Goal: Task Accomplishment & Management: Manage account settings

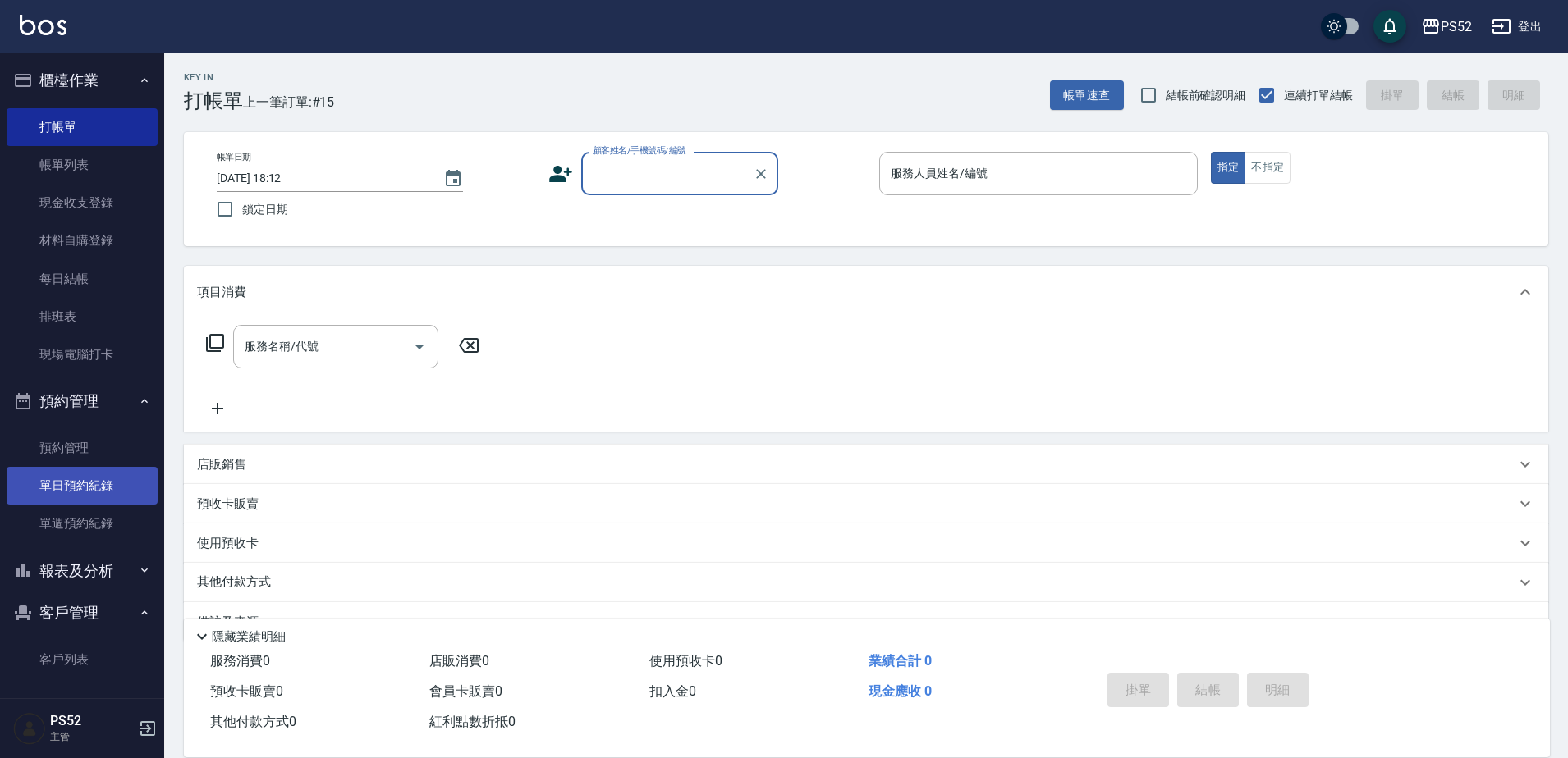
click at [100, 468] on link "單日預約紀錄" at bounding box center [83, 486] width 151 height 37
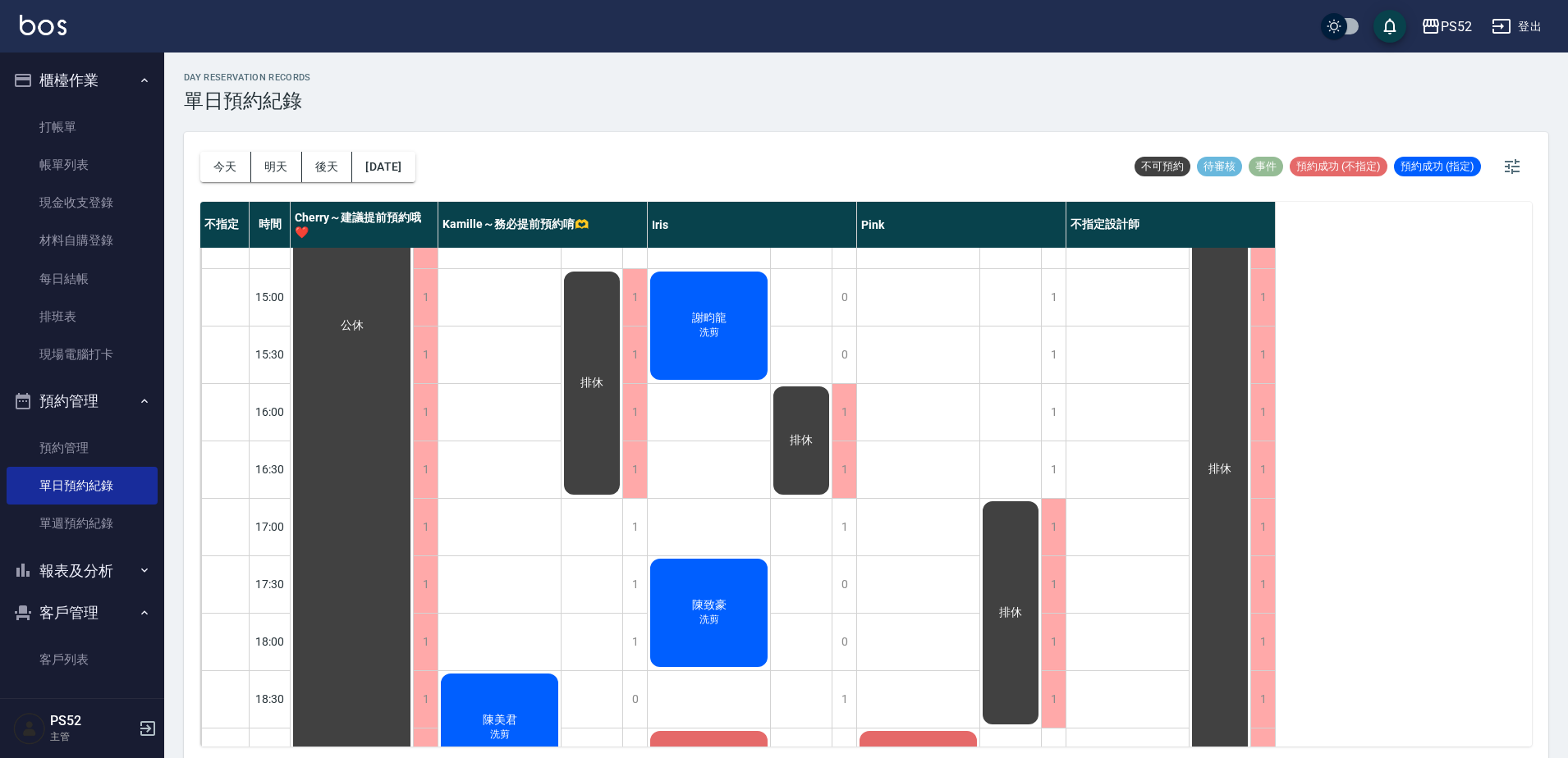
scroll to position [665, 0]
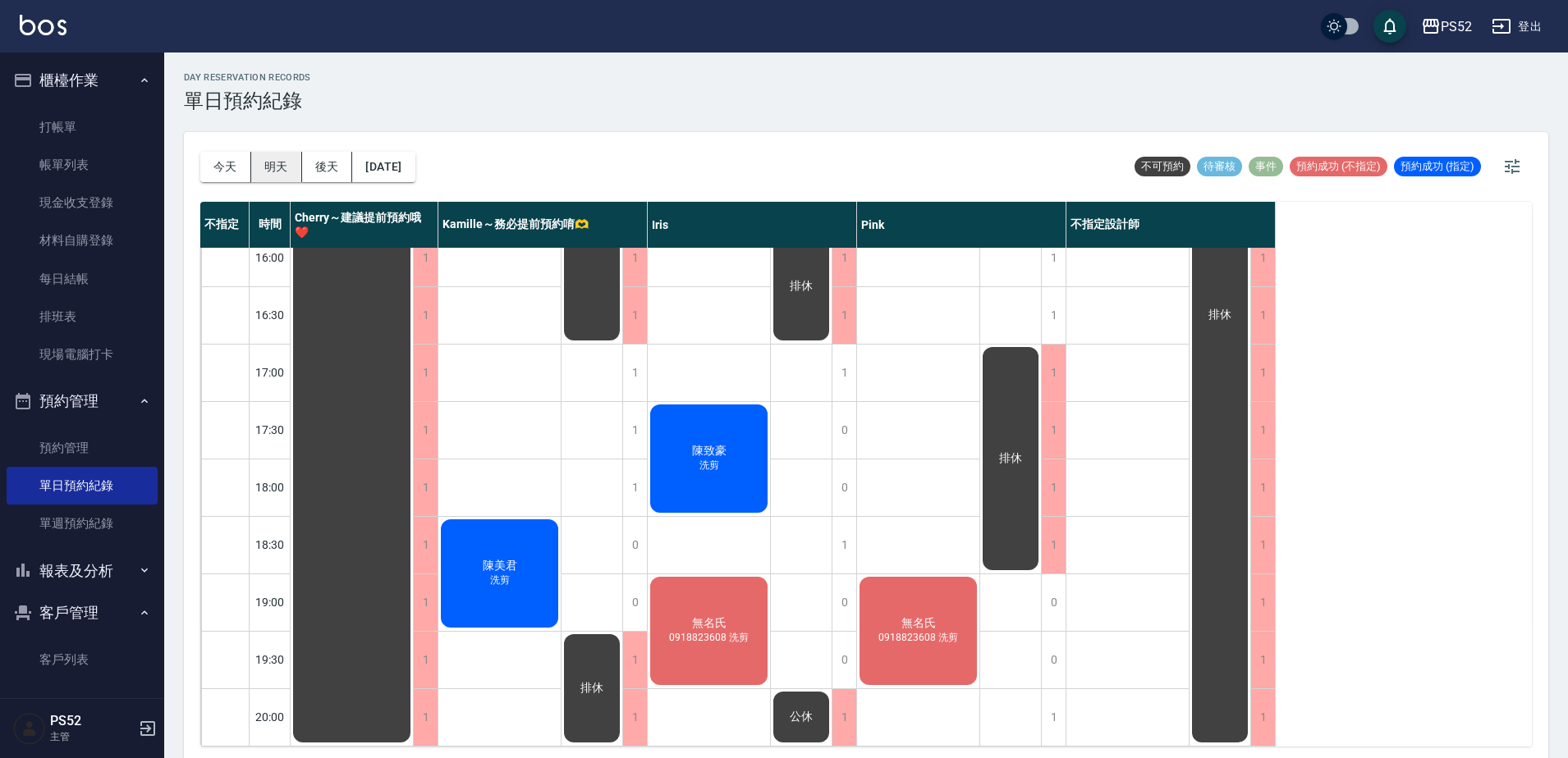
click at [266, 161] on button "明天" at bounding box center [276, 166] width 51 height 30
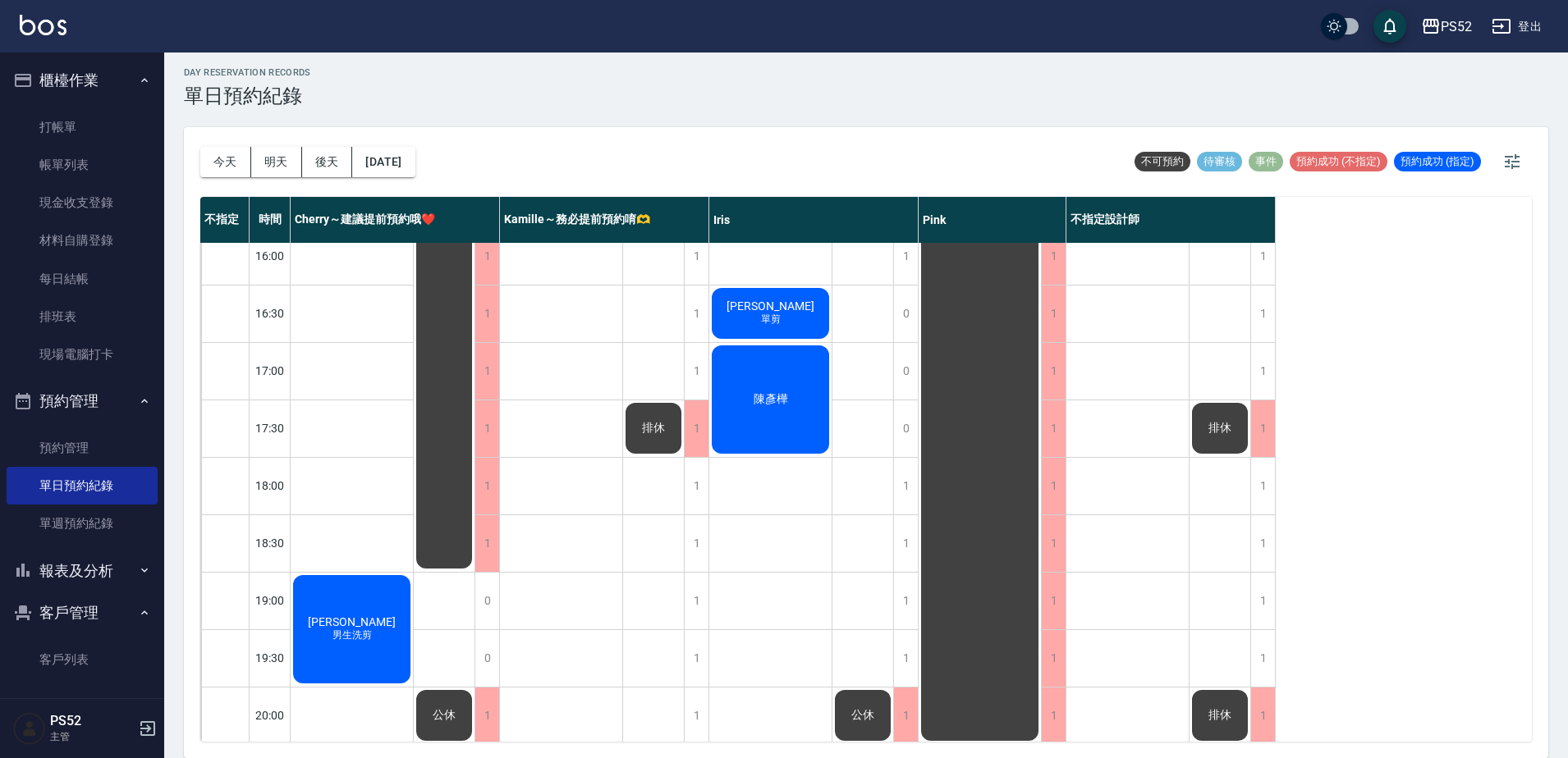
scroll to position [665, 0]
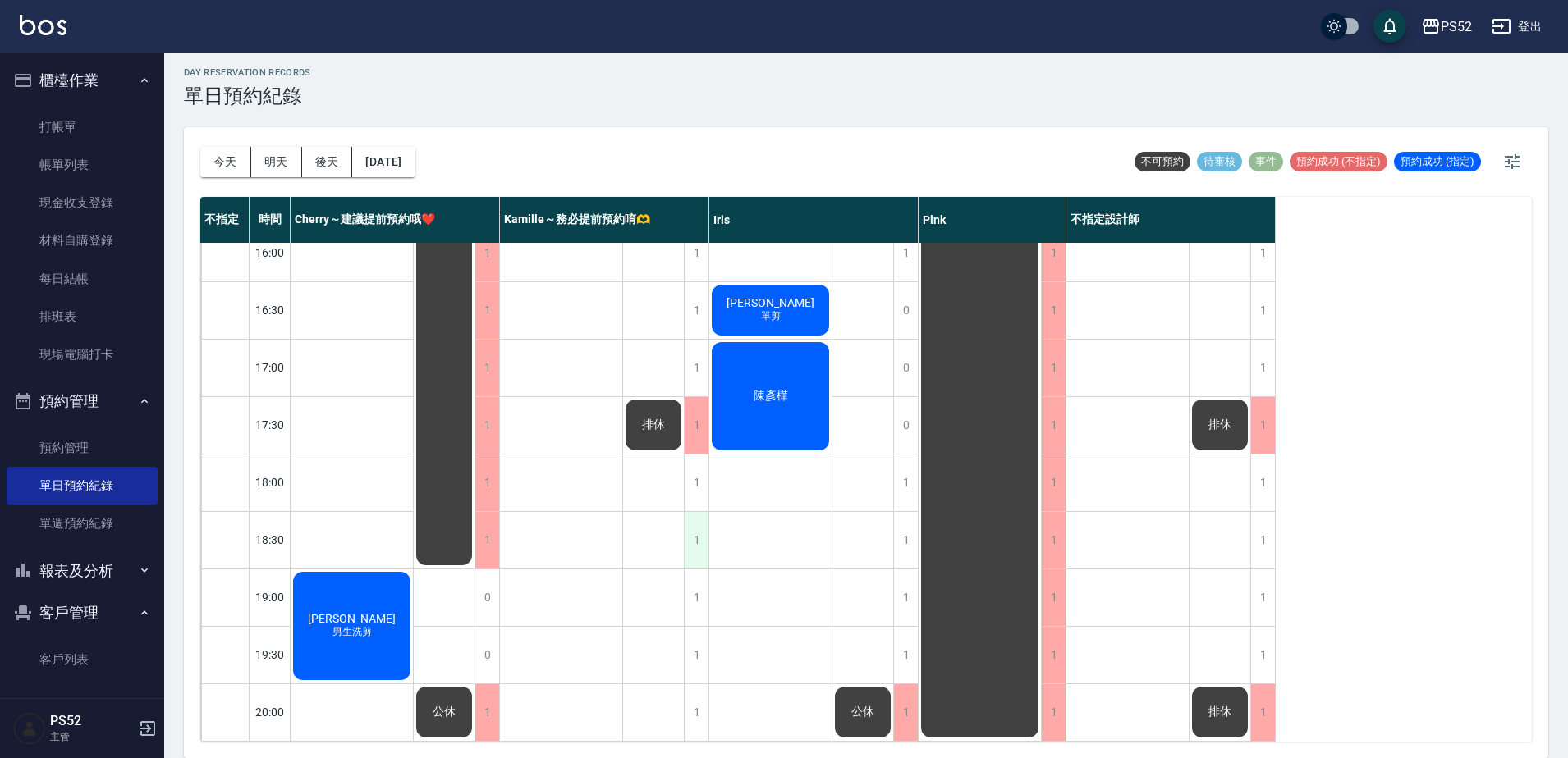
click at [689, 541] on div "1" at bounding box center [695, 541] width 25 height 57
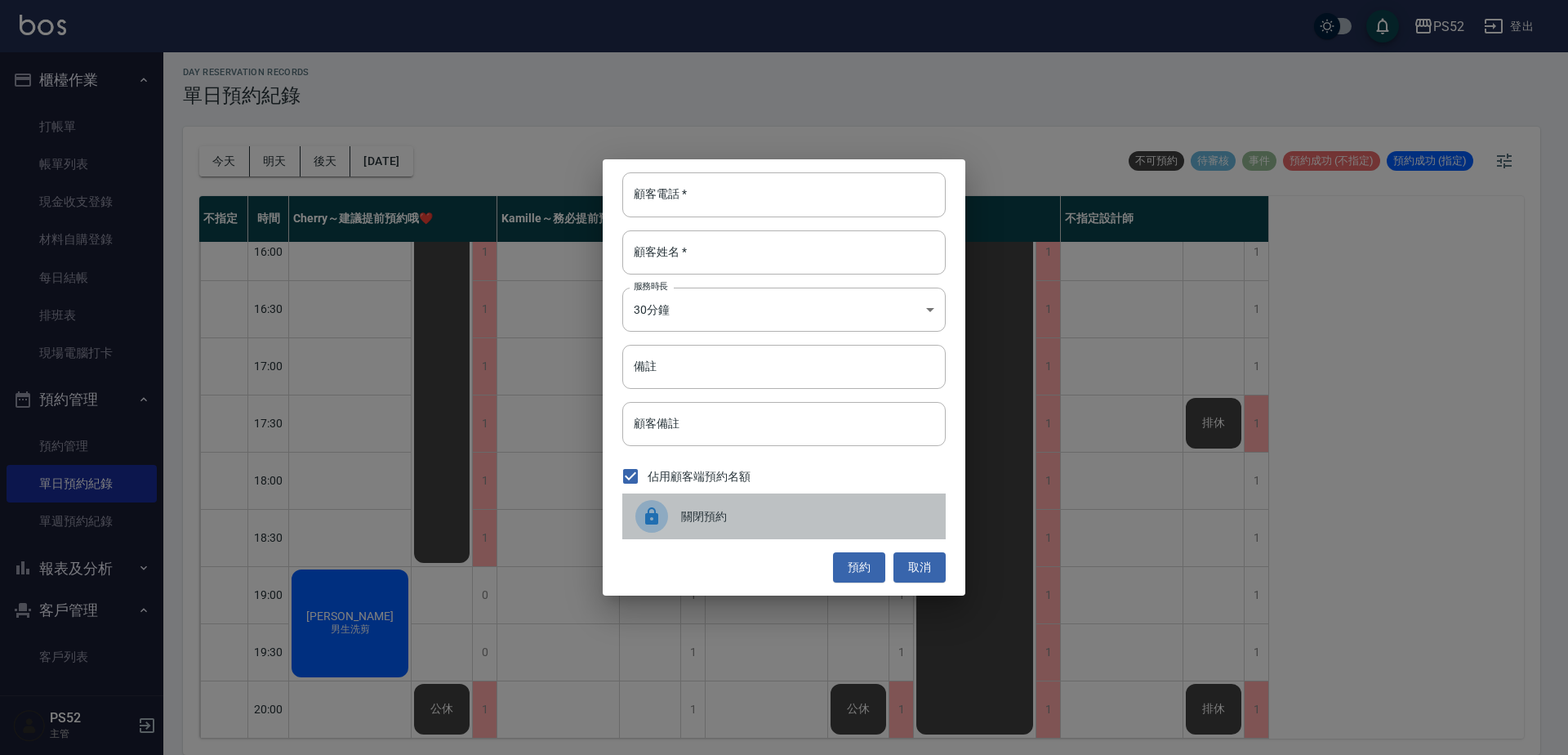
click at [693, 523] on span "關閉預約" at bounding box center [807, 517] width 252 height 18
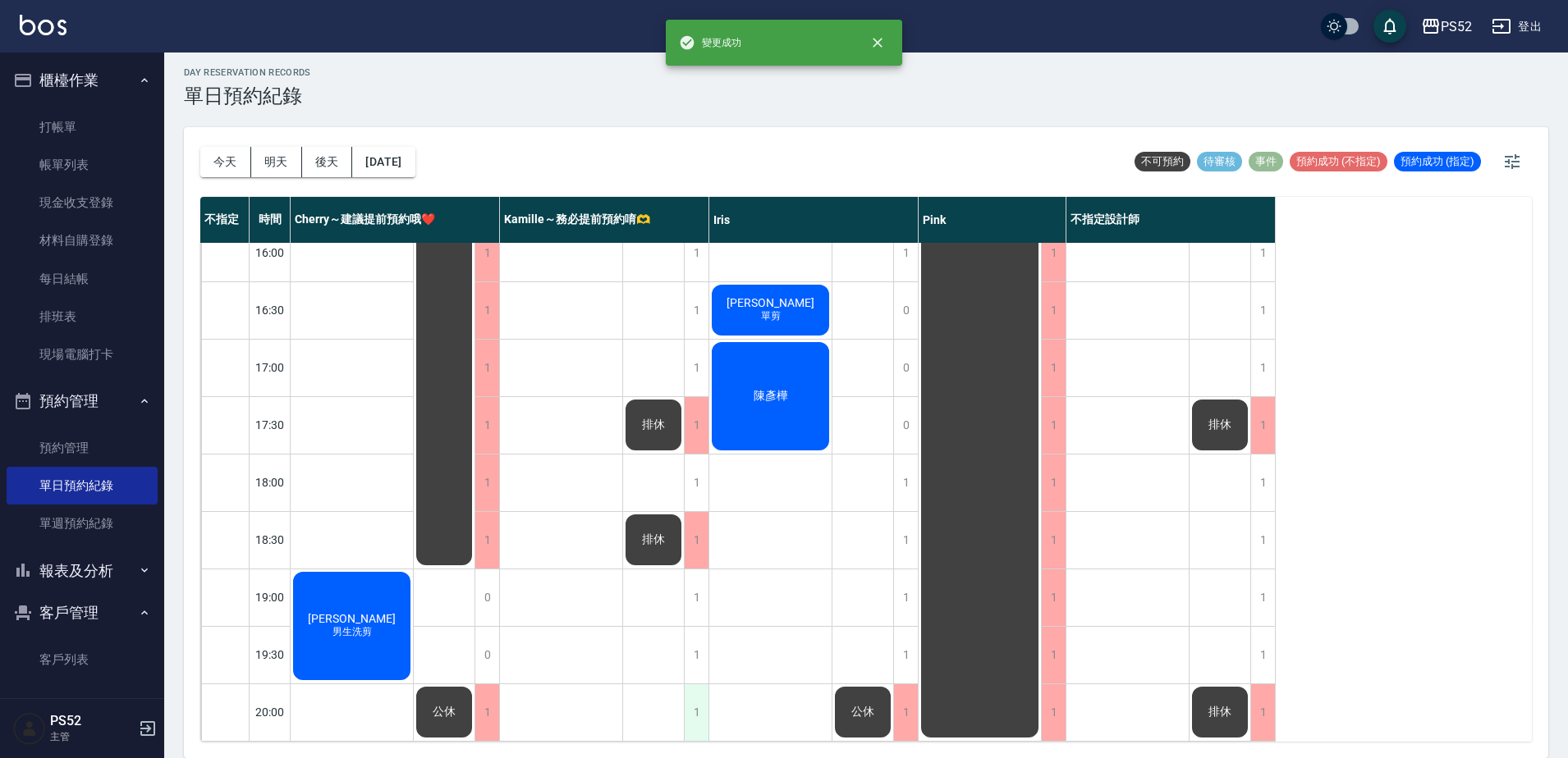
click at [694, 689] on div "1" at bounding box center [695, 713] width 25 height 57
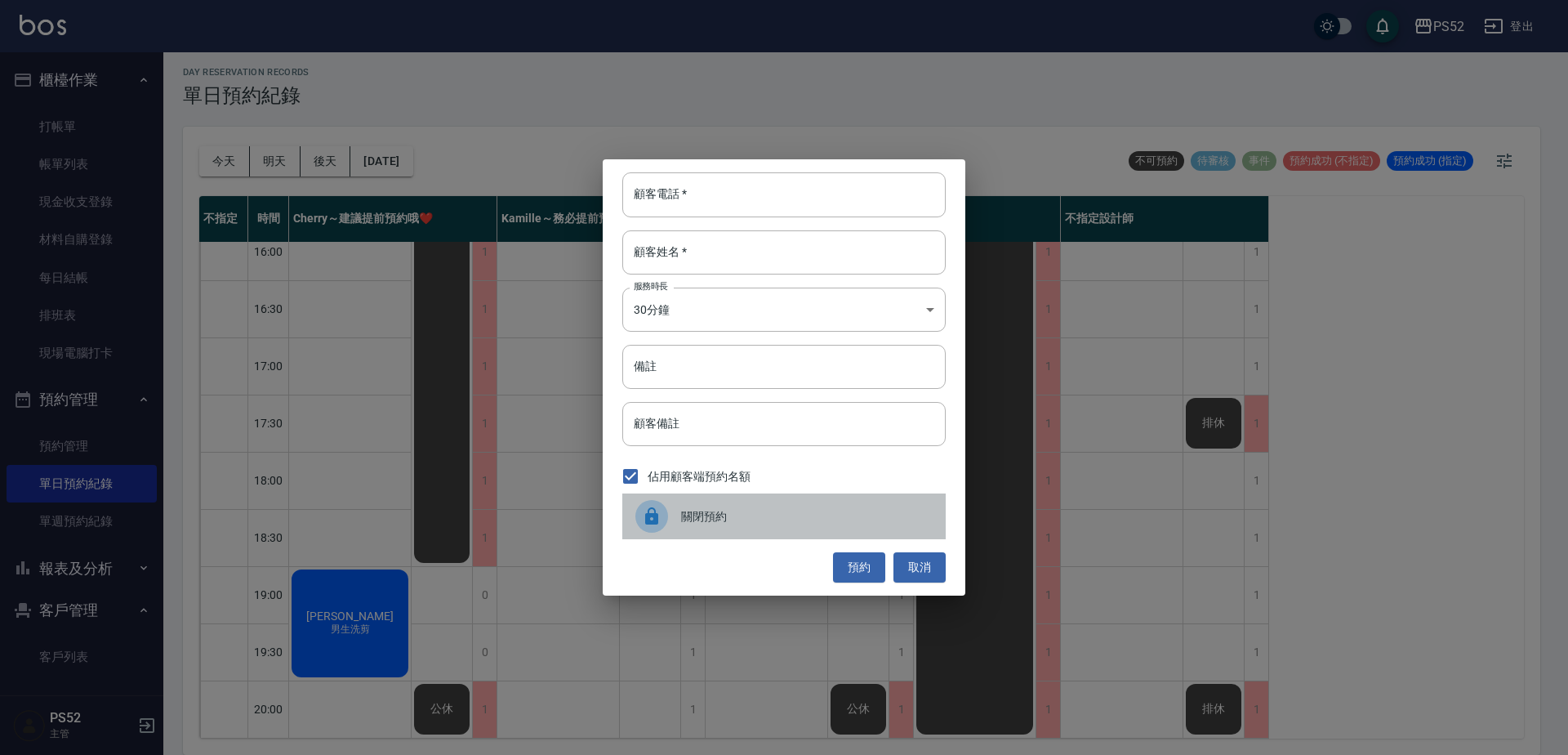
click at [686, 511] on span "關閉預約" at bounding box center [807, 517] width 252 height 18
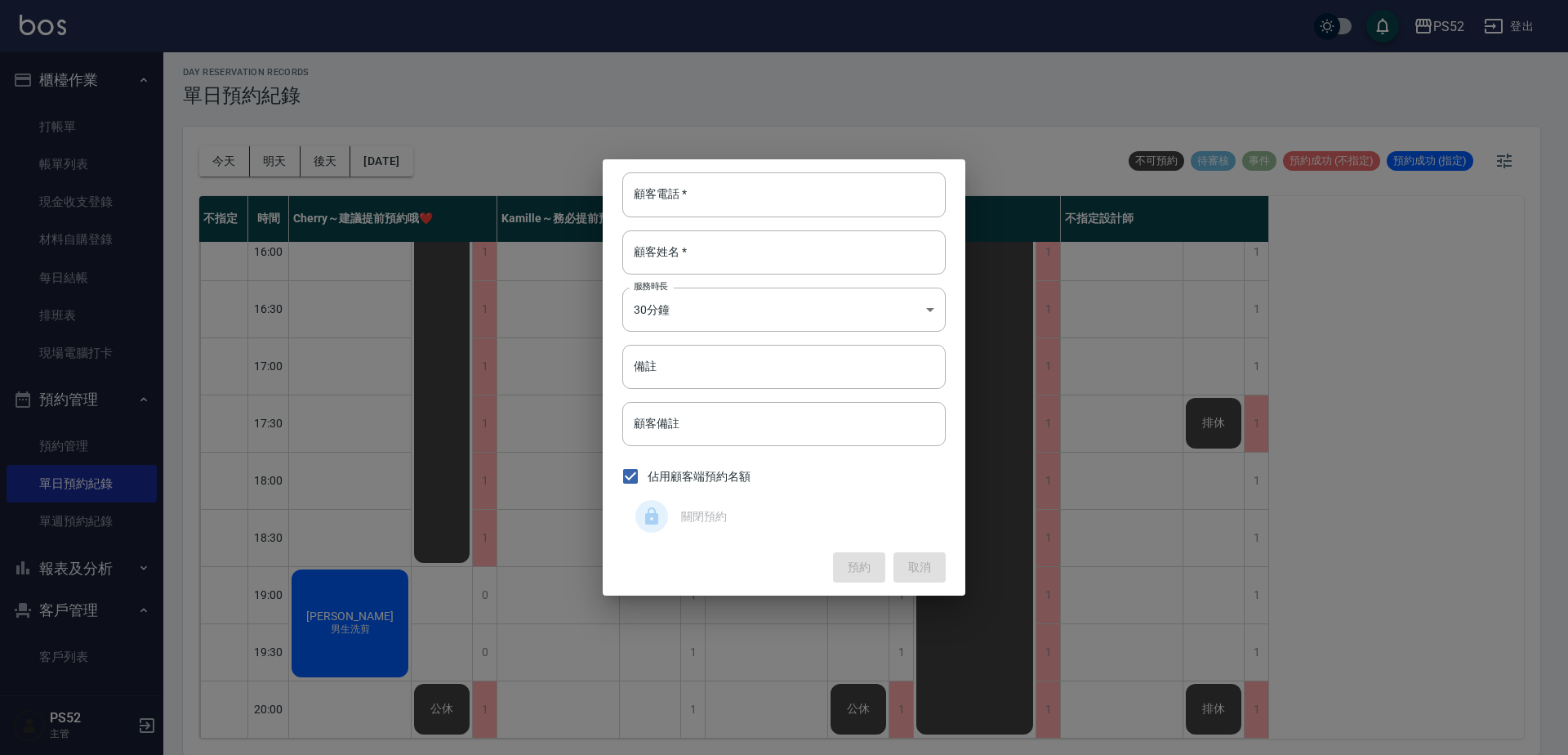
click at [1168, 499] on div "顧客電話   * 顧客電話   * 顧客姓名   * 顧客姓名   * 服務時長 30分鐘 1 服務時長 備註 備註 顧客備註 顧客備註 佔用顧客端預約名額 …" at bounding box center [784, 377] width 1568 height 755
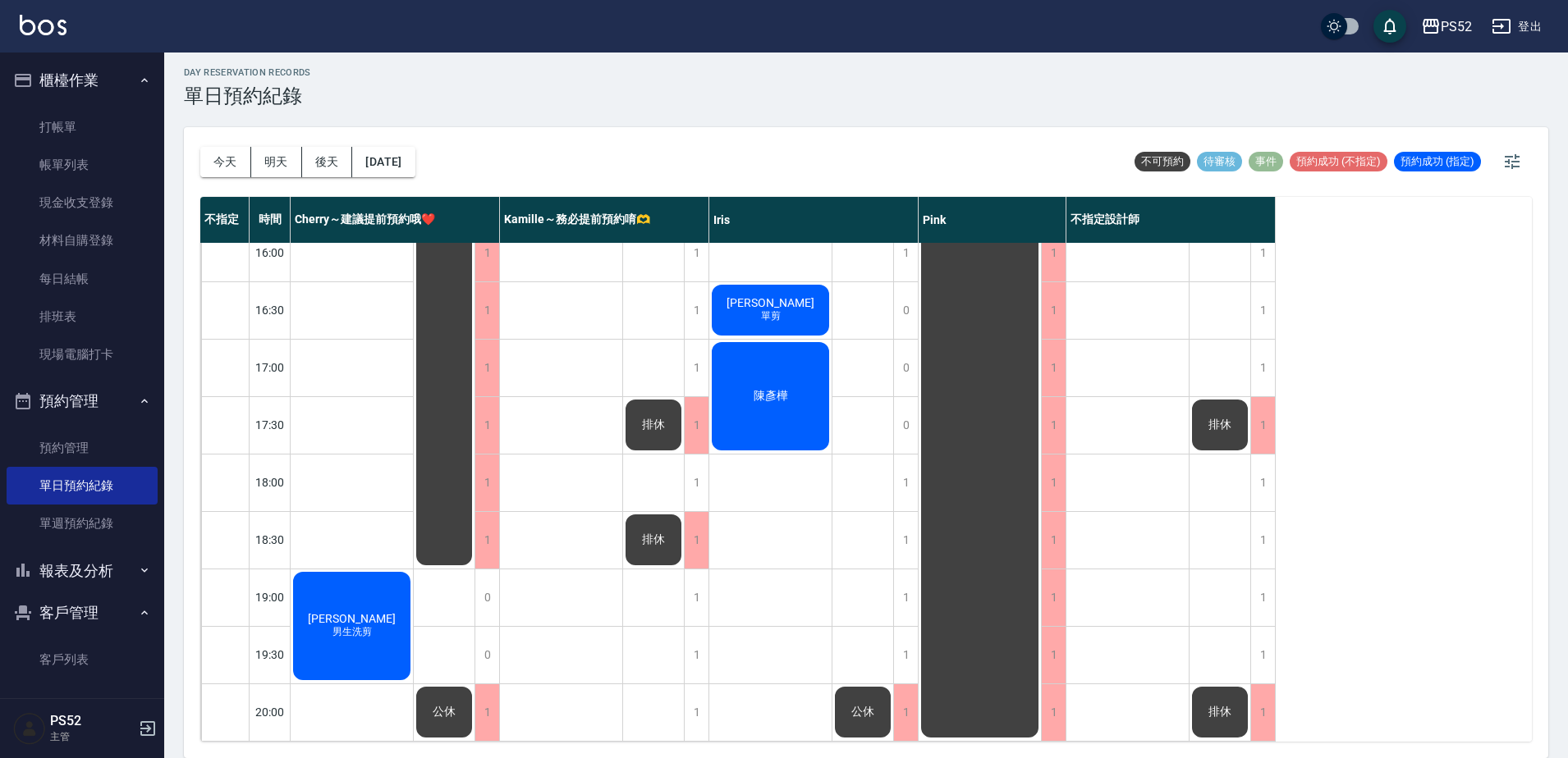
click at [709, 655] on div "[PERSON_NAME]剪 [PERSON_NAME] 單剪 [PERSON_NAME]" at bounding box center [770, 166] width 123 height 1148
click at [696, 654] on div "1" at bounding box center [695, 656] width 25 height 57
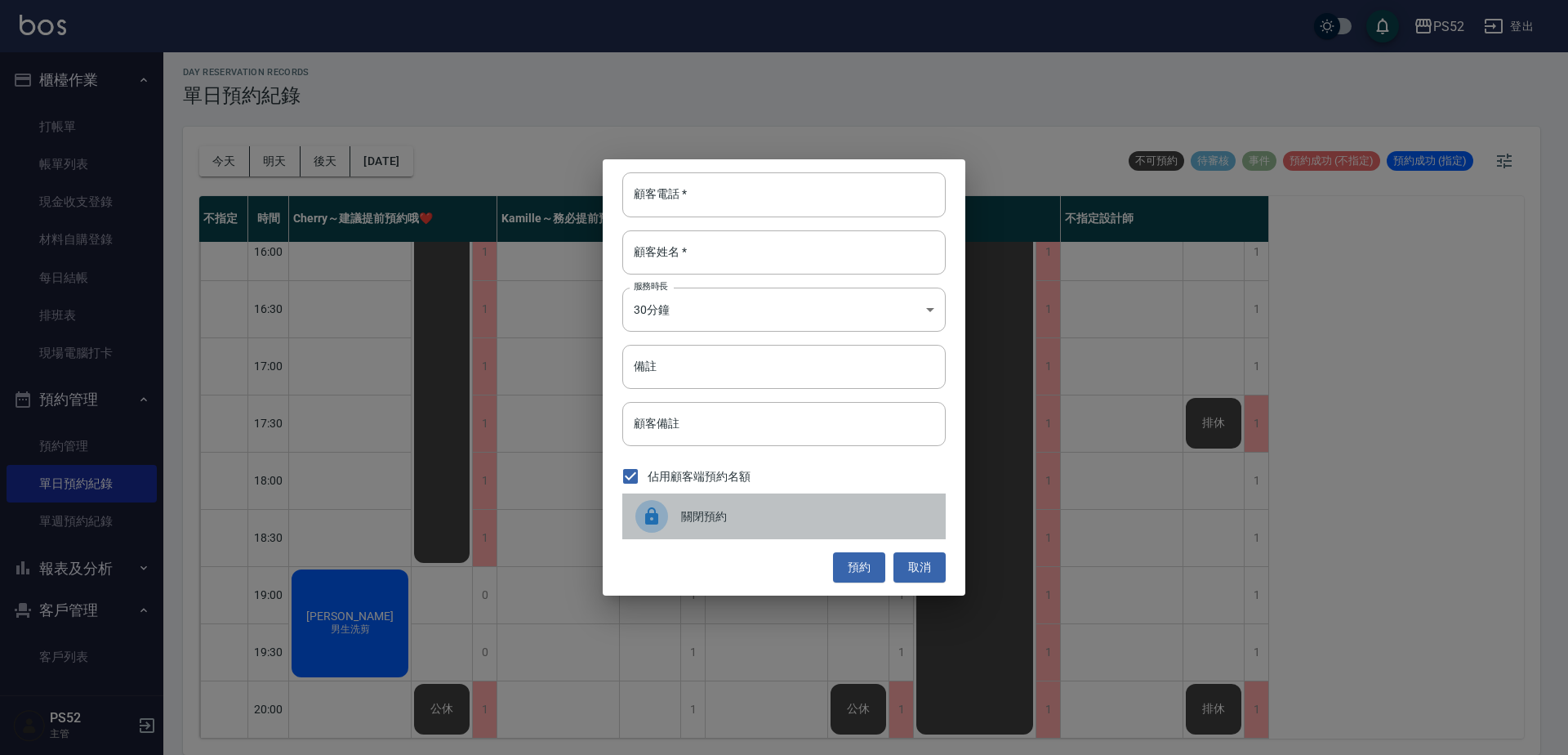
click at [698, 517] on span "關閉預約" at bounding box center [807, 517] width 252 height 18
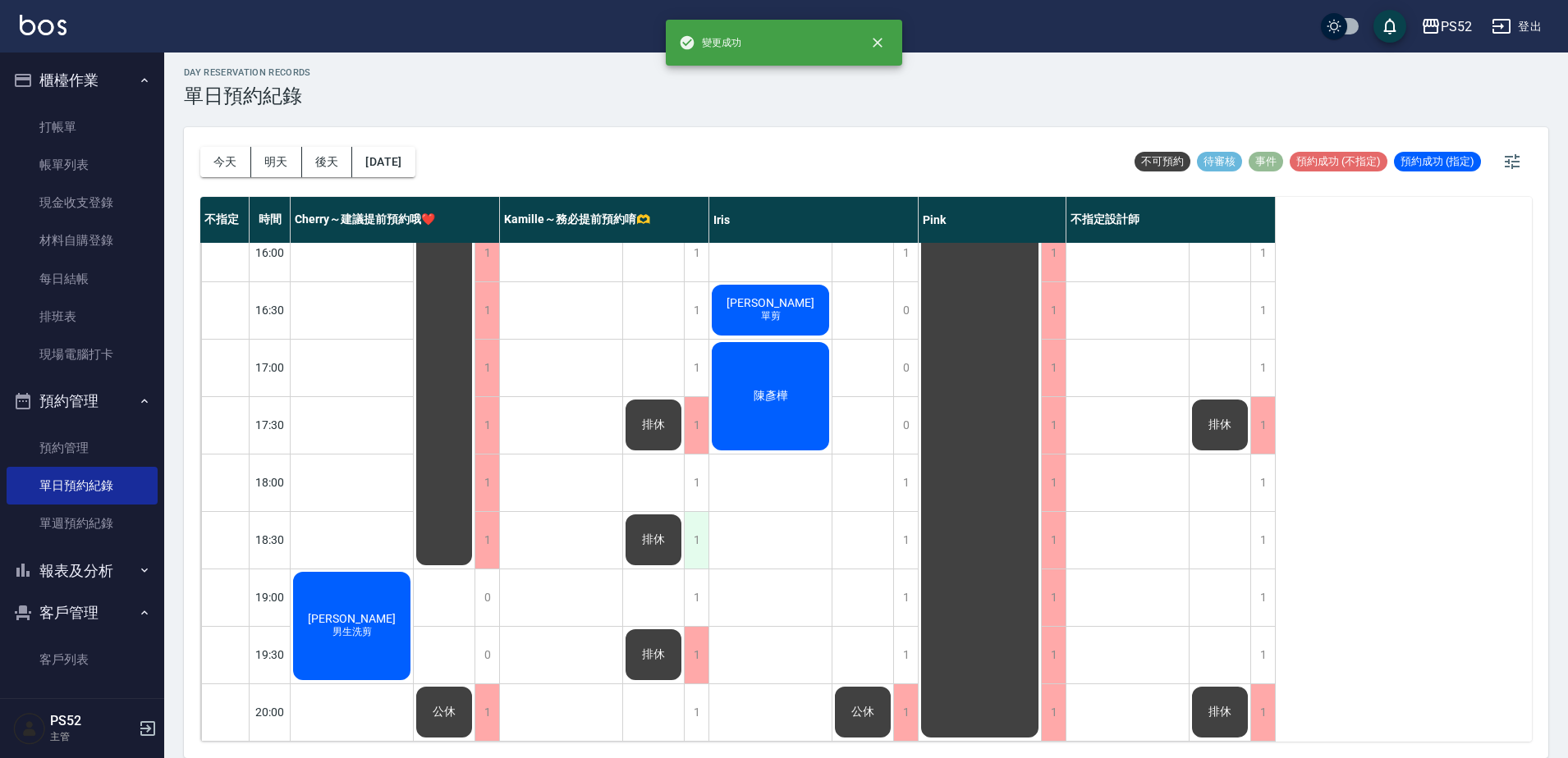
click at [694, 538] on div "1" at bounding box center [695, 541] width 25 height 57
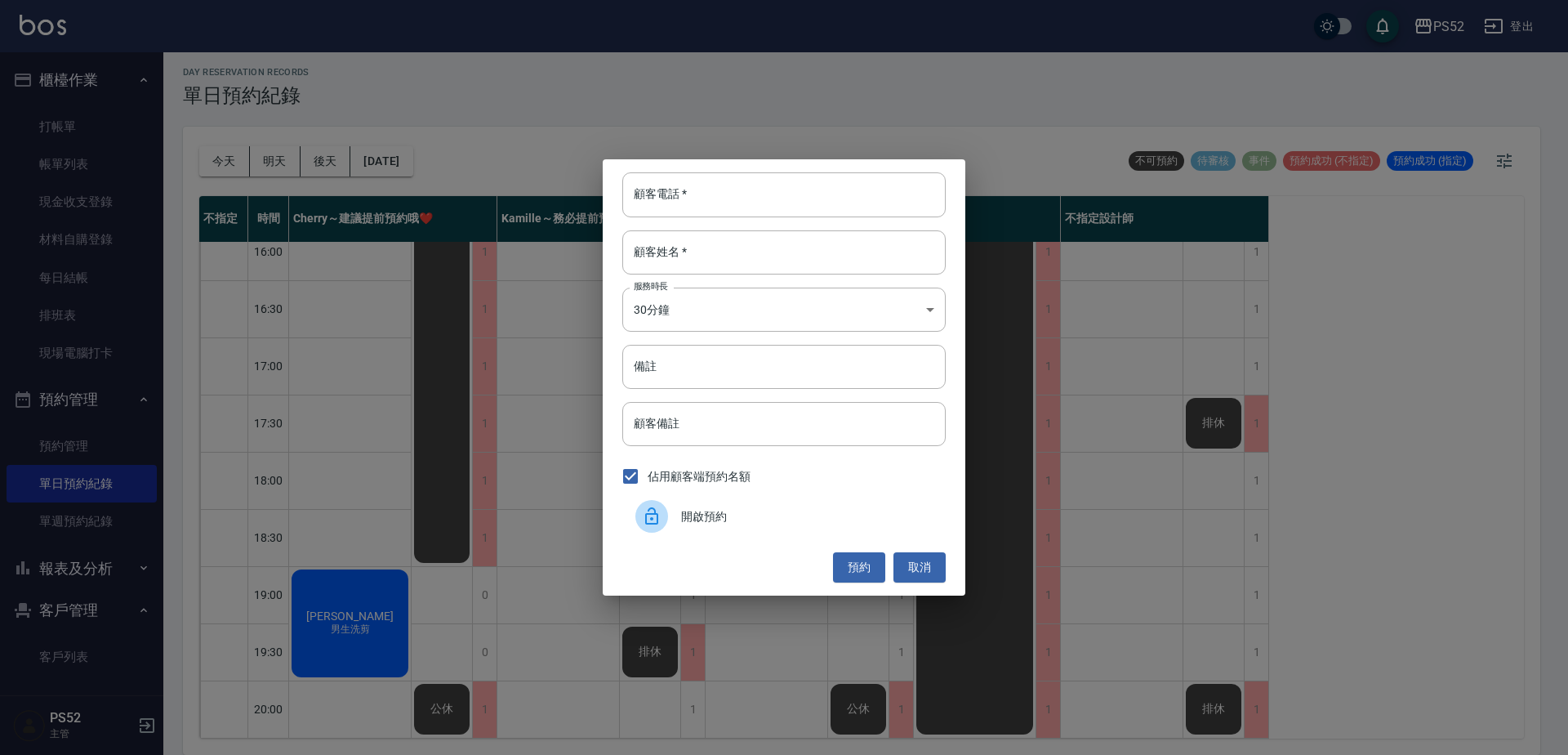
click at [687, 520] on span "開啟預約" at bounding box center [807, 517] width 252 height 18
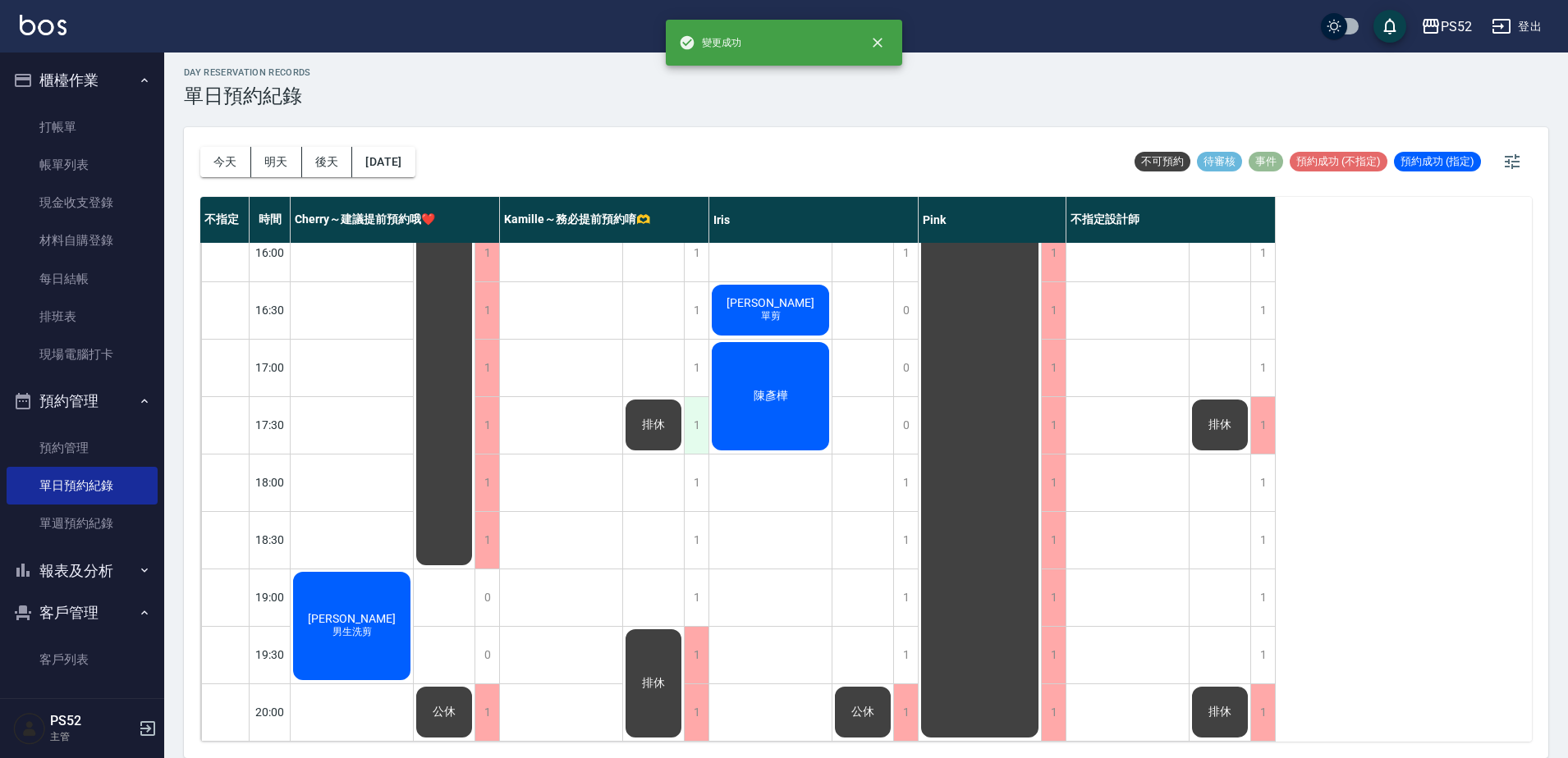
click at [692, 432] on div "1" at bounding box center [695, 426] width 25 height 57
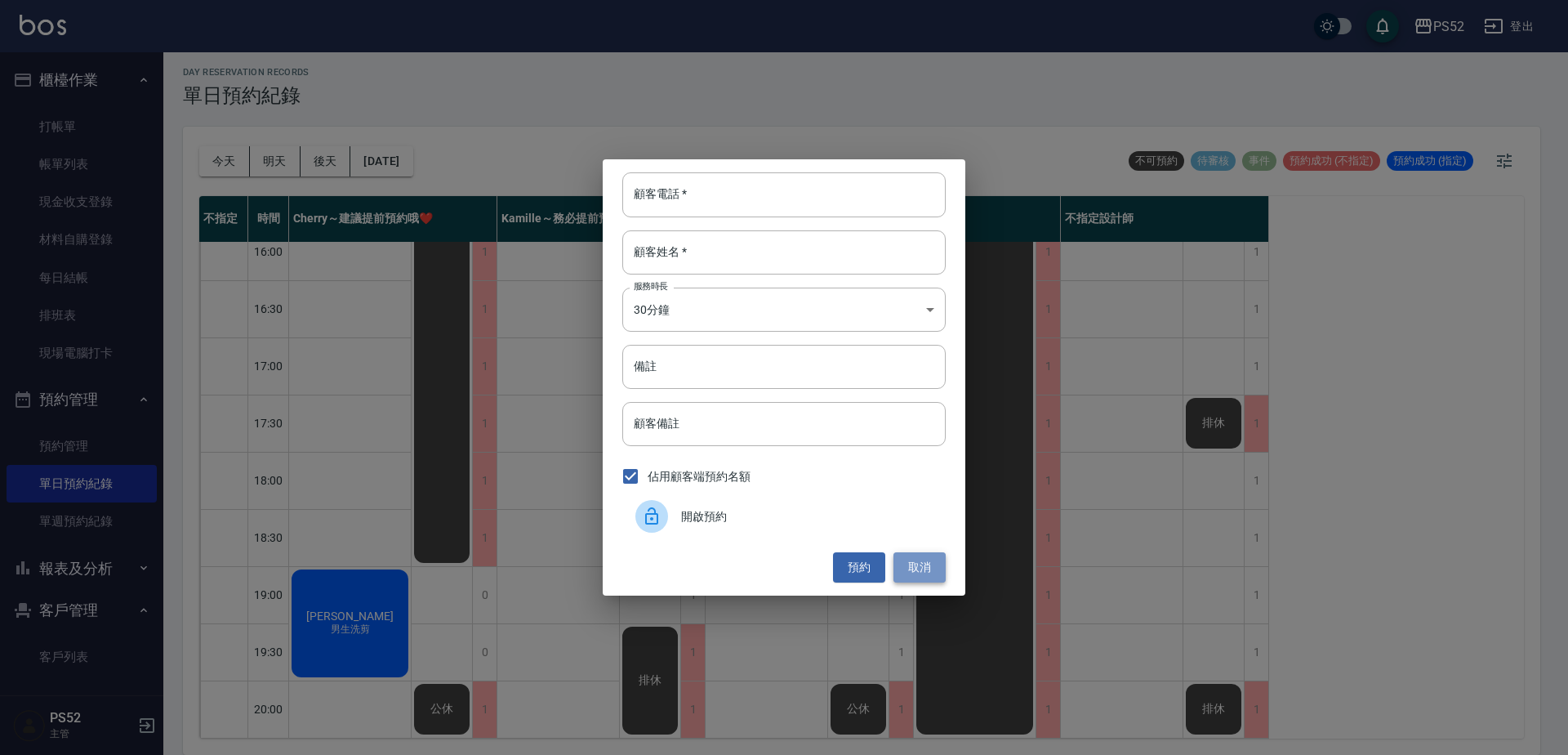
click at [916, 565] on button "取消" at bounding box center [919, 567] width 52 height 30
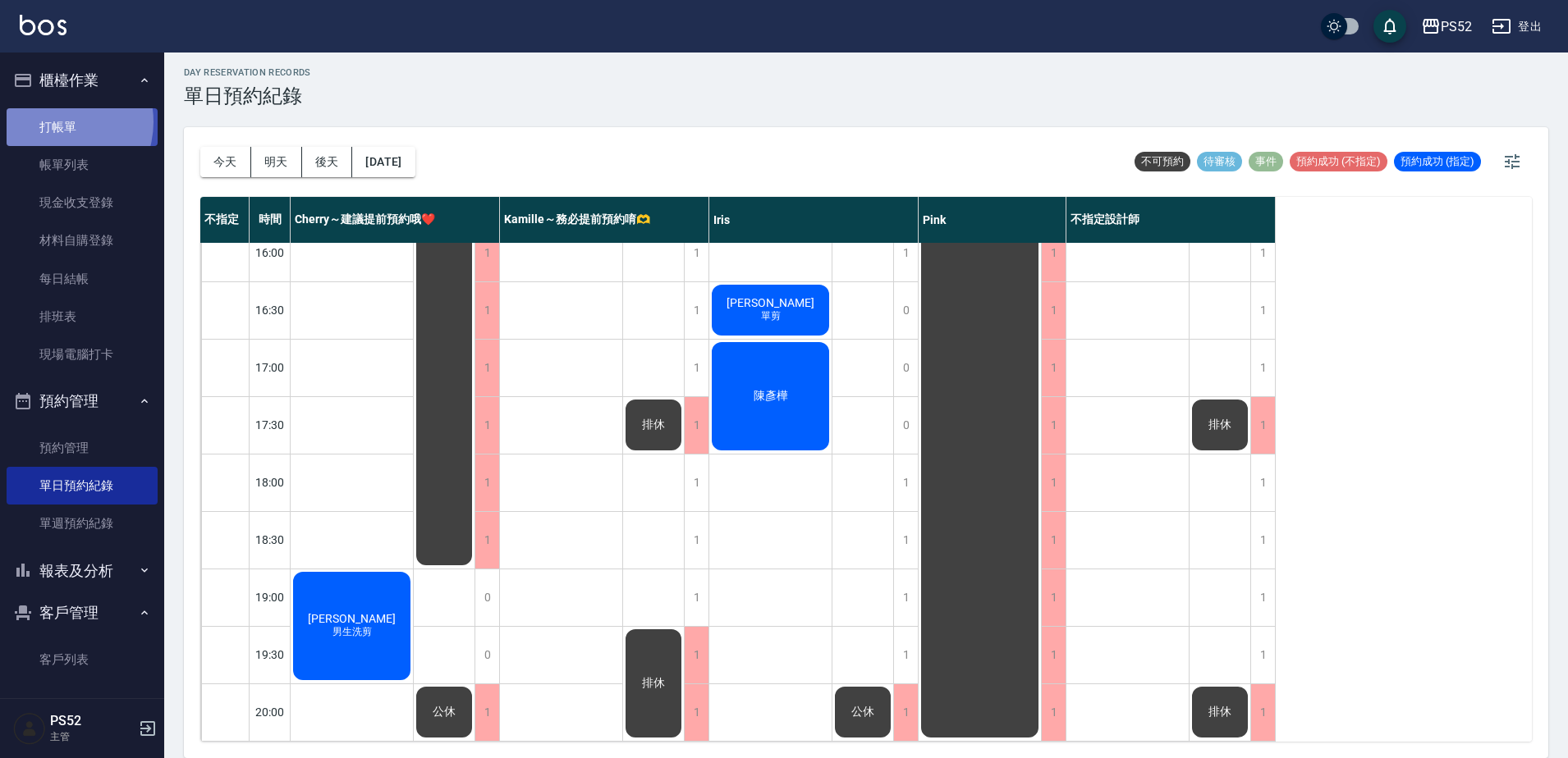
click at [54, 121] on link "打帳單" at bounding box center [83, 127] width 151 height 37
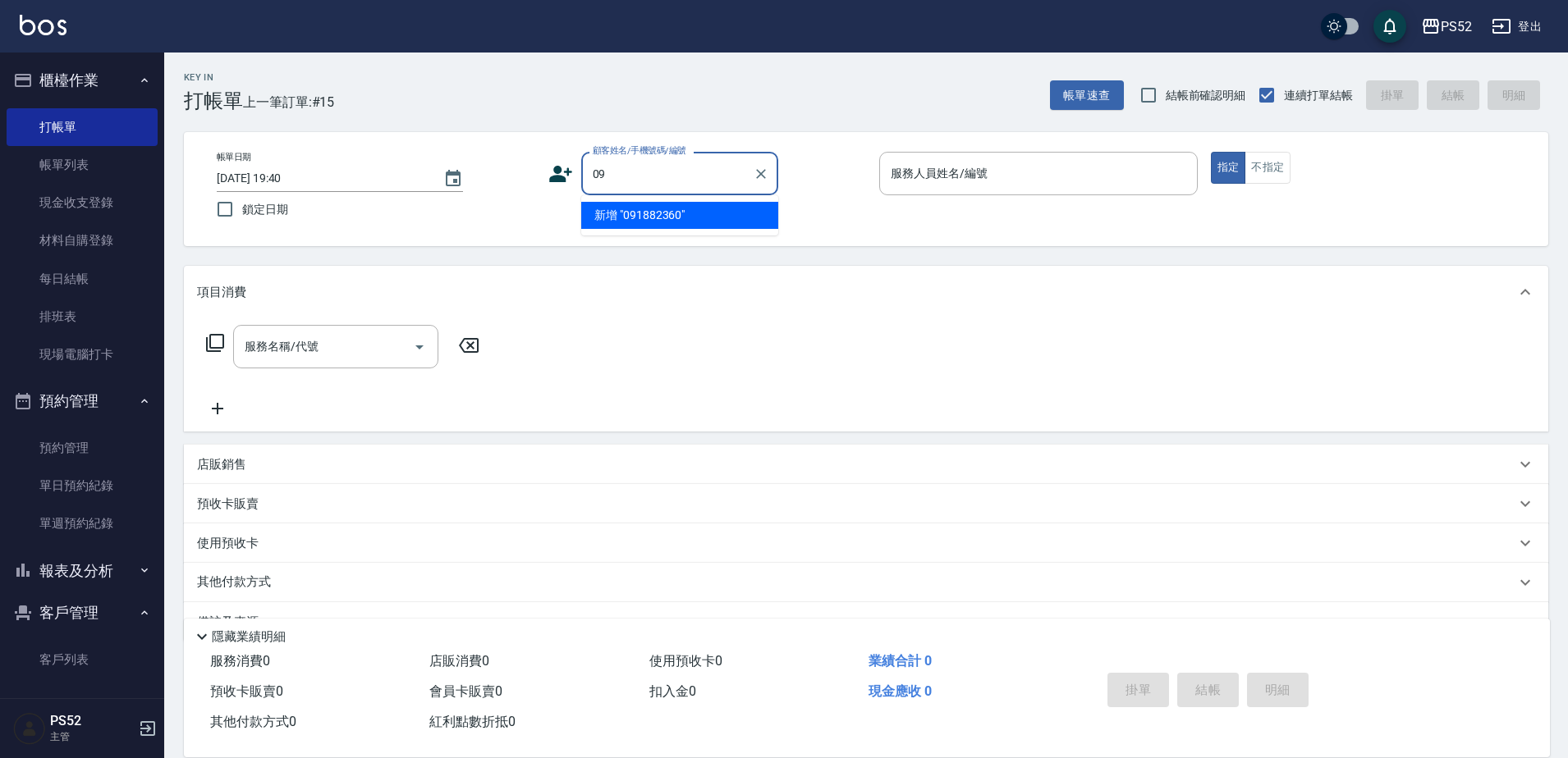
type input "0"
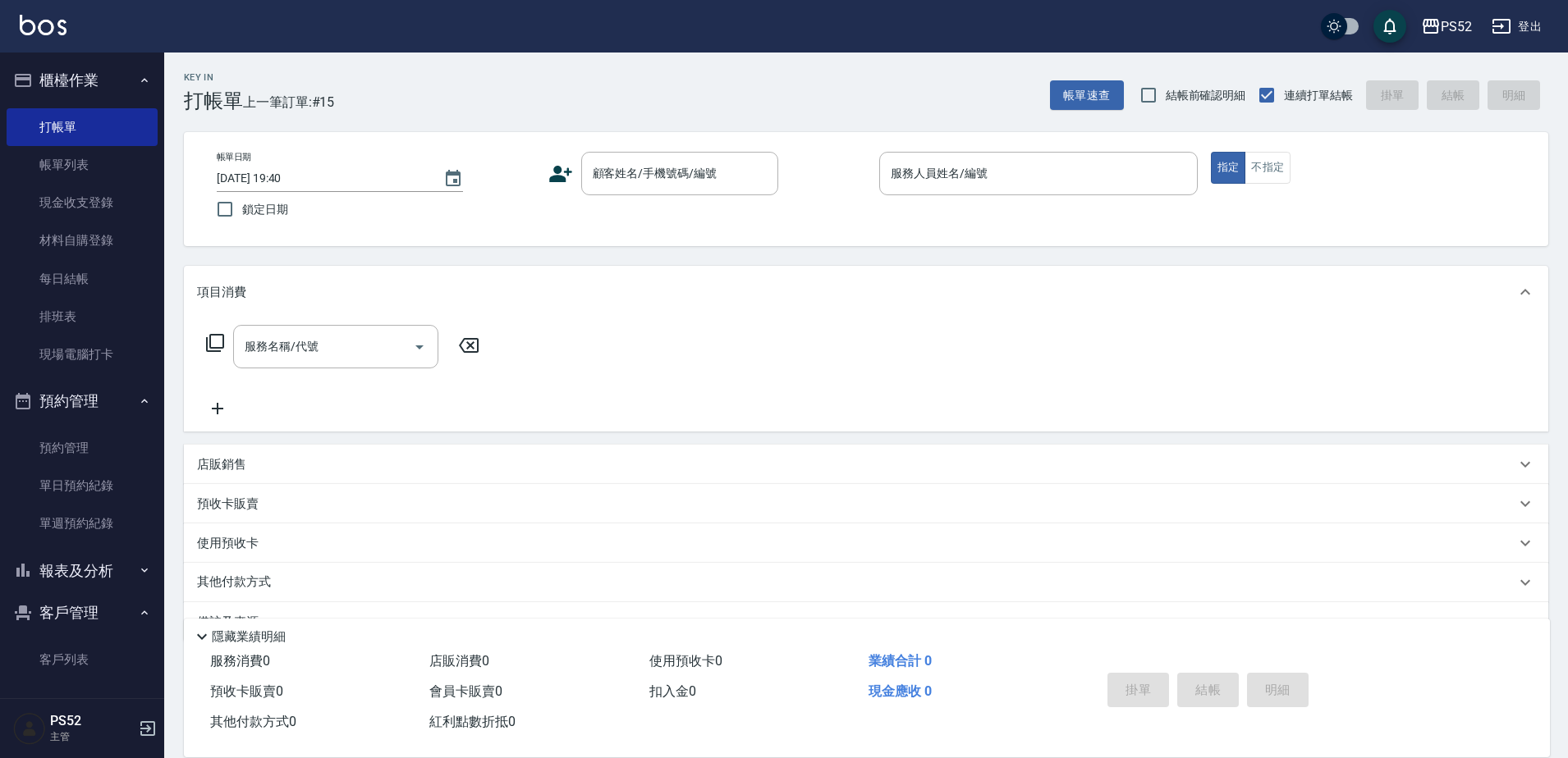
click at [565, 169] on icon at bounding box center [560, 173] width 25 height 25
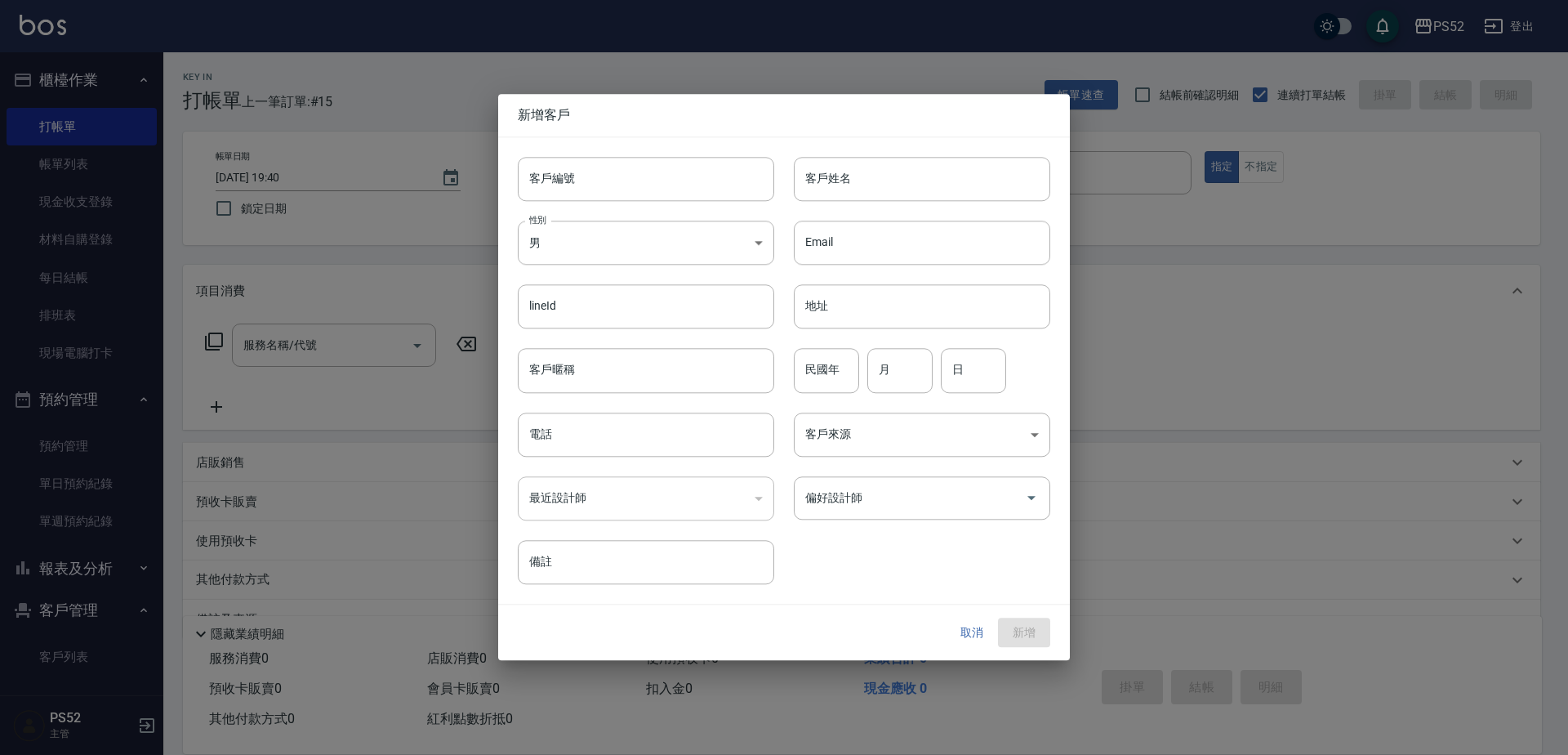
click at [624, 204] on div "性別 男 [DEMOGRAPHIC_DATA] 性別" at bounding box center [636, 232] width 276 height 64
click at [958, 630] on button "取消" at bounding box center [971, 633] width 52 height 30
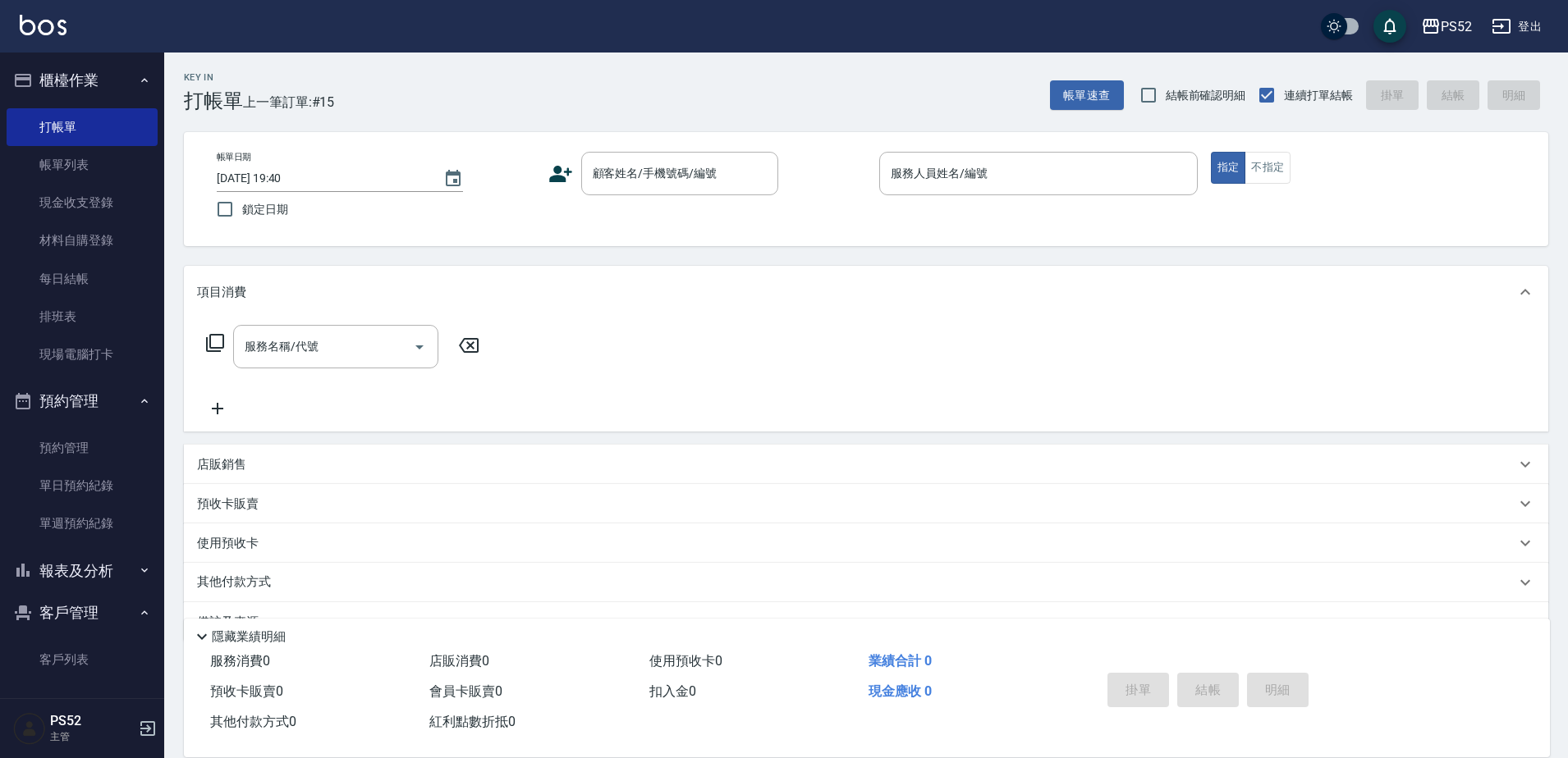
click at [561, 178] on icon at bounding box center [560, 174] width 23 height 17
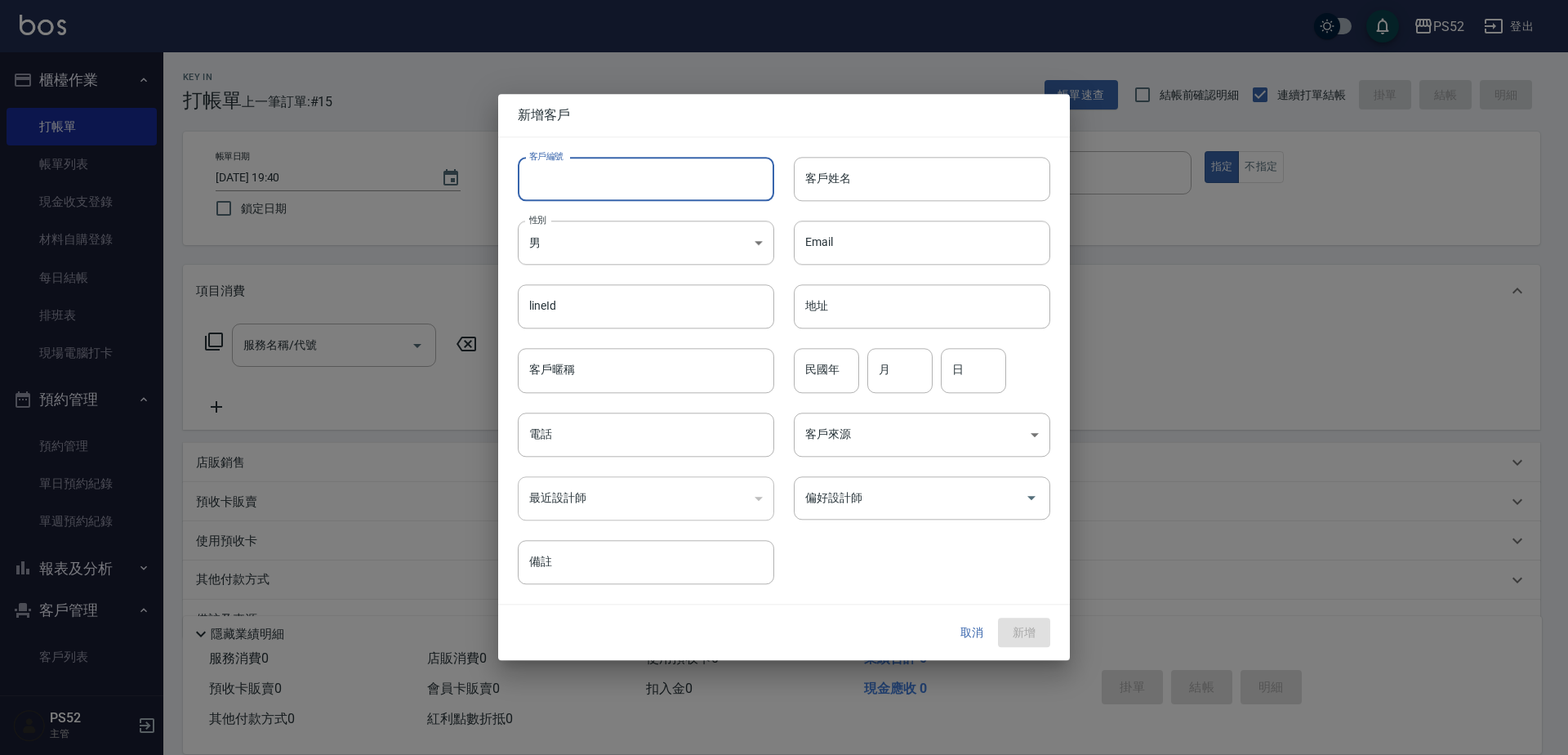
click at [601, 192] on input "客戶編號" at bounding box center [646, 178] width 256 height 44
type input "N"
type input "B0918823608"
click at [576, 232] on body "PS52 登出 櫃檯作業 打帳單 帳單列表 現金收支登錄 材料自購登錄 每日結帳 排班表 現場電腦打卡 預約管理 預約管理 單日預約紀錄 單週預約紀錄 報表及…" at bounding box center [784, 398] width 1568 height 796
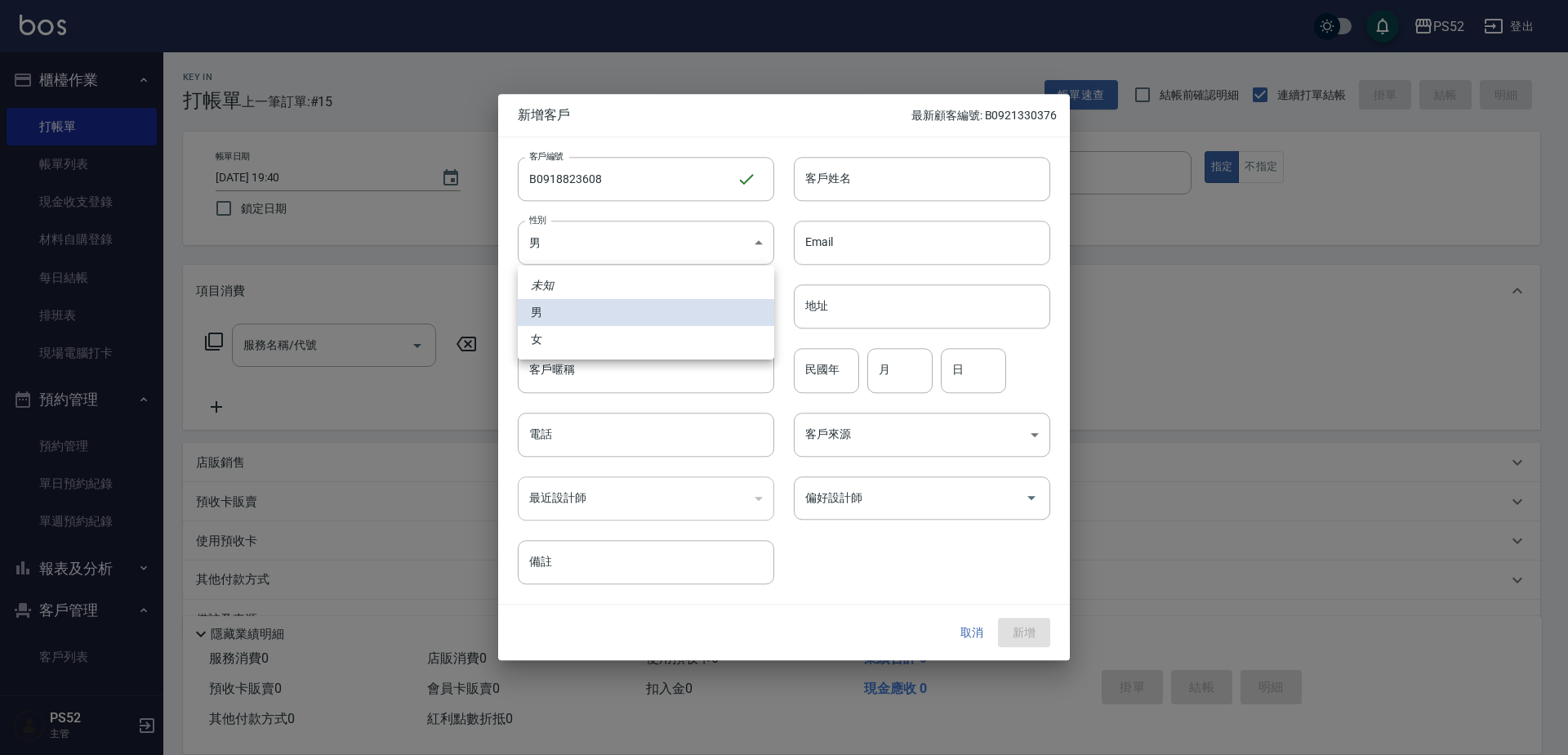
click at [650, 433] on div at bounding box center [784, 377] width 1568 height 755
click at [620, 434] on input "電話" at bounding box center [646, 434] width 256 height 44
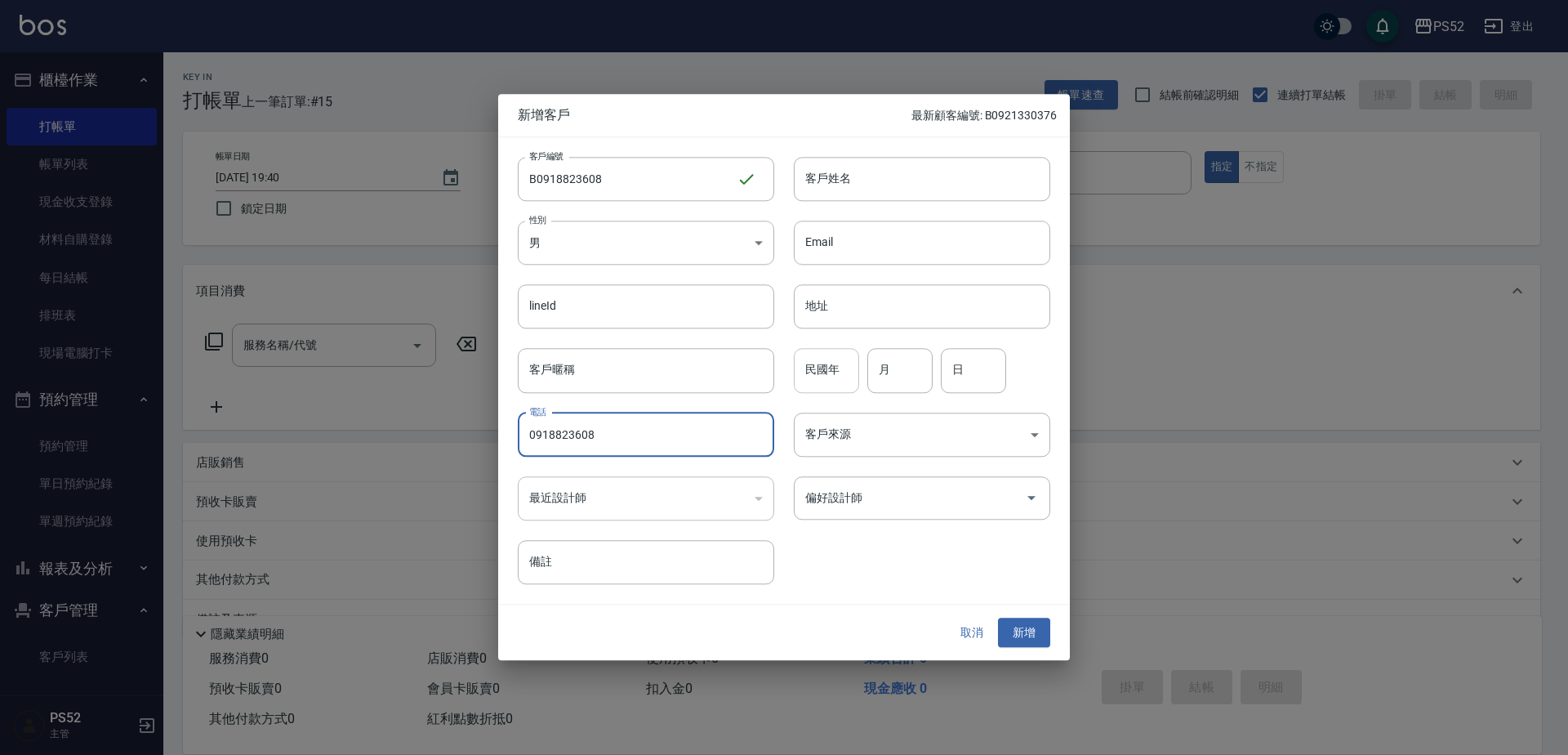
type input "0918823608"
click at [840, 376] on input "民國年" at bounding box center [826, 370] width 66 height 44
type input "103"
type input "12"
type input "28"
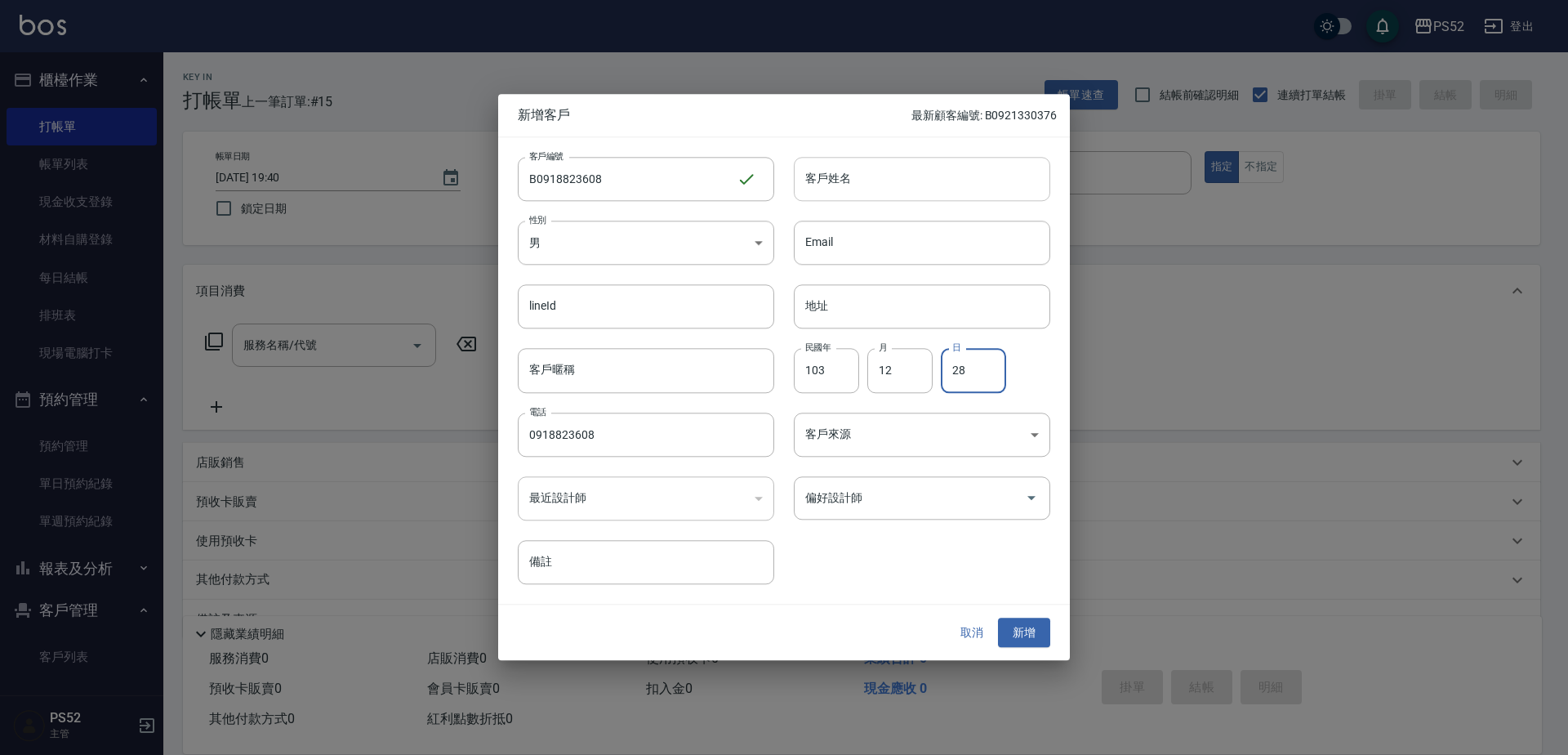
click at [842, 190] on input "客戶姓名" at bounding box center [922, 178] width 256 height 44
type input "[PERSON_NAME]"
click at [1032, 628] on button "新增" at bounding box center [1024, 633] width 52 height 30
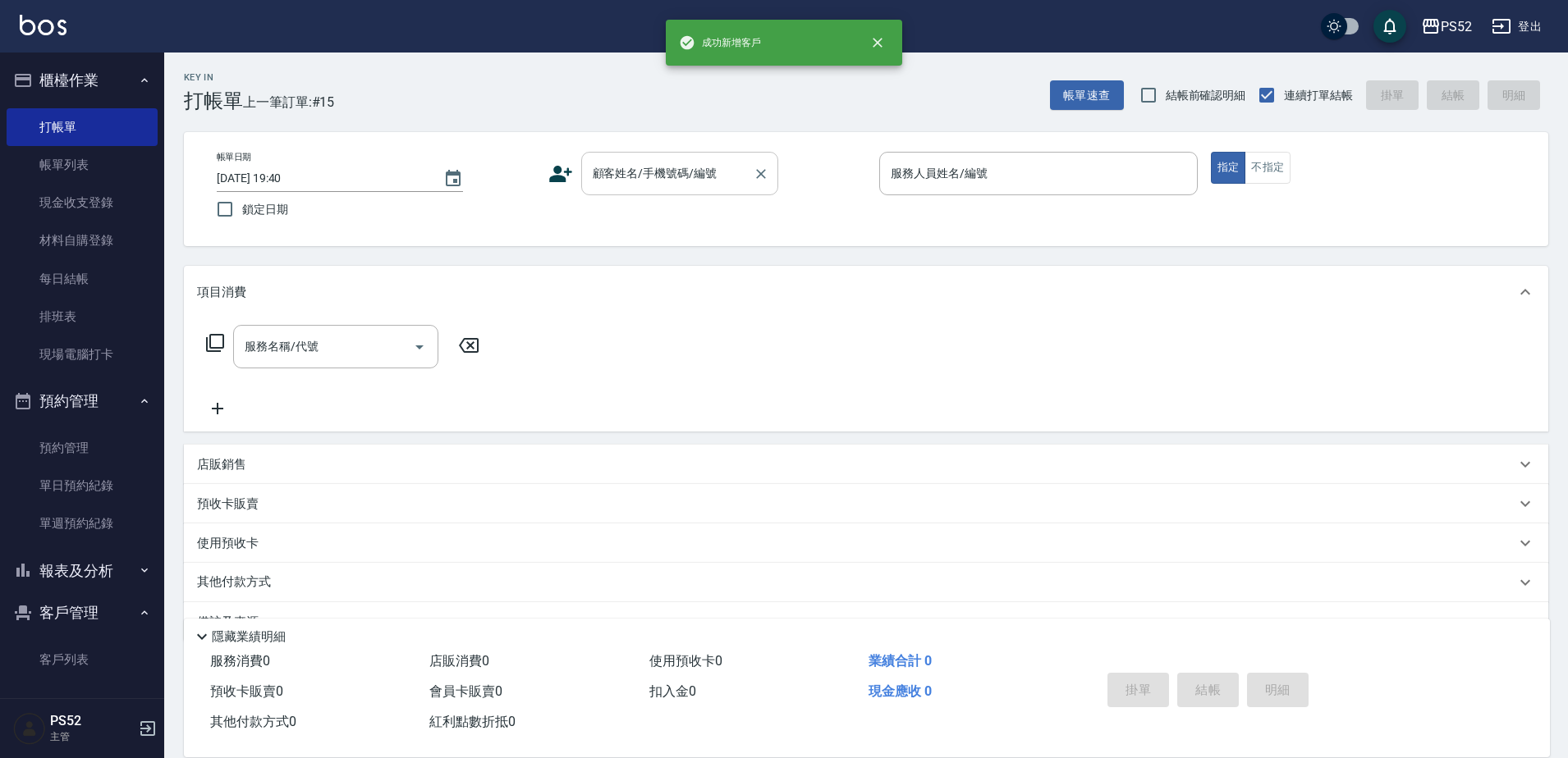
click at [625, 181] on input "顧客姓名/手機號碼/編號" at bounding box center [667, 173] width 157 height 29
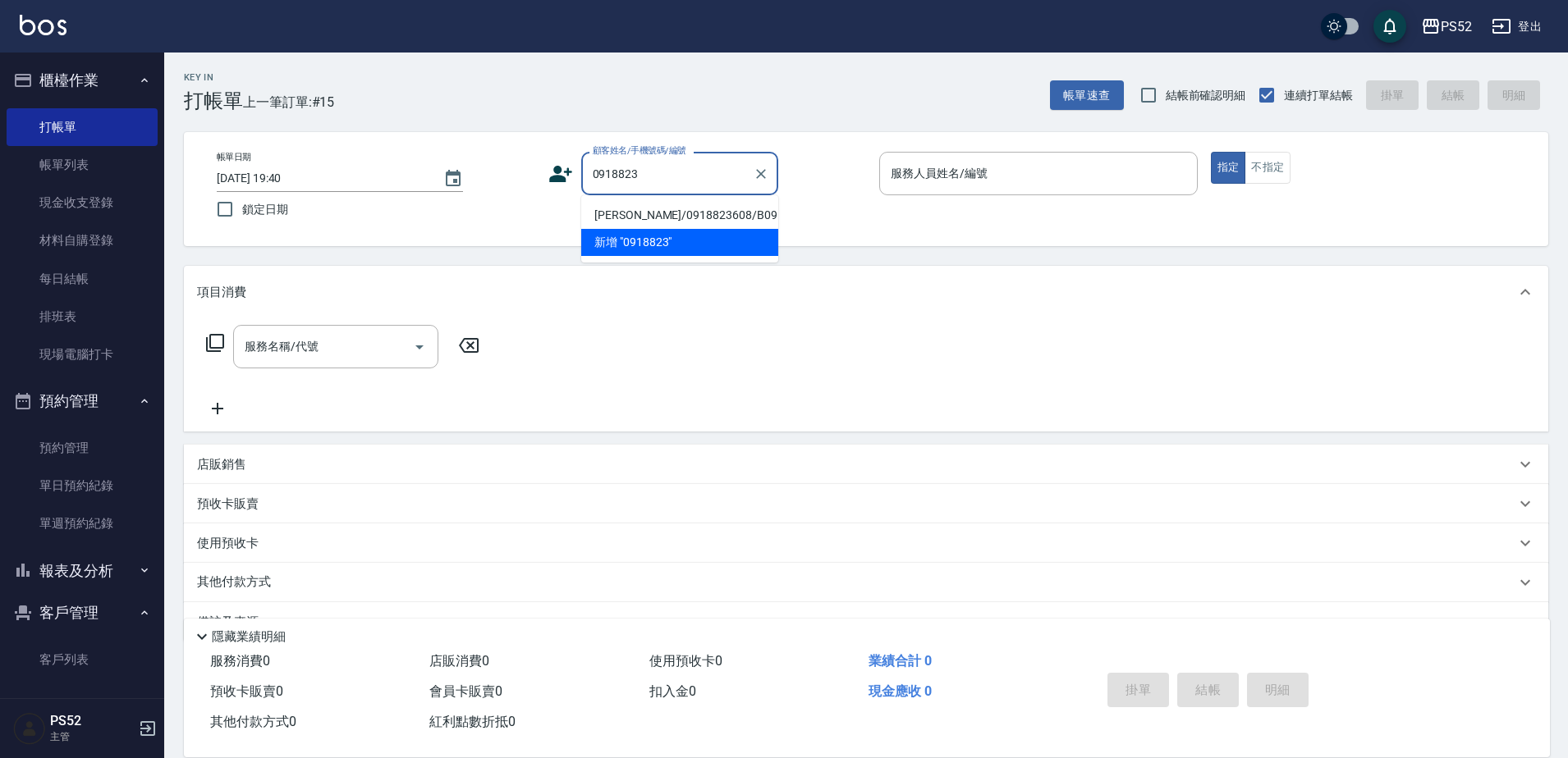
click at [633, 216] on li "[PERSON_NAME]/0918823608/B0918823608" at bounding box center [680, 215] width 197 height 28
type input "[PERSON_NAME]/0918823608/B0918823608"
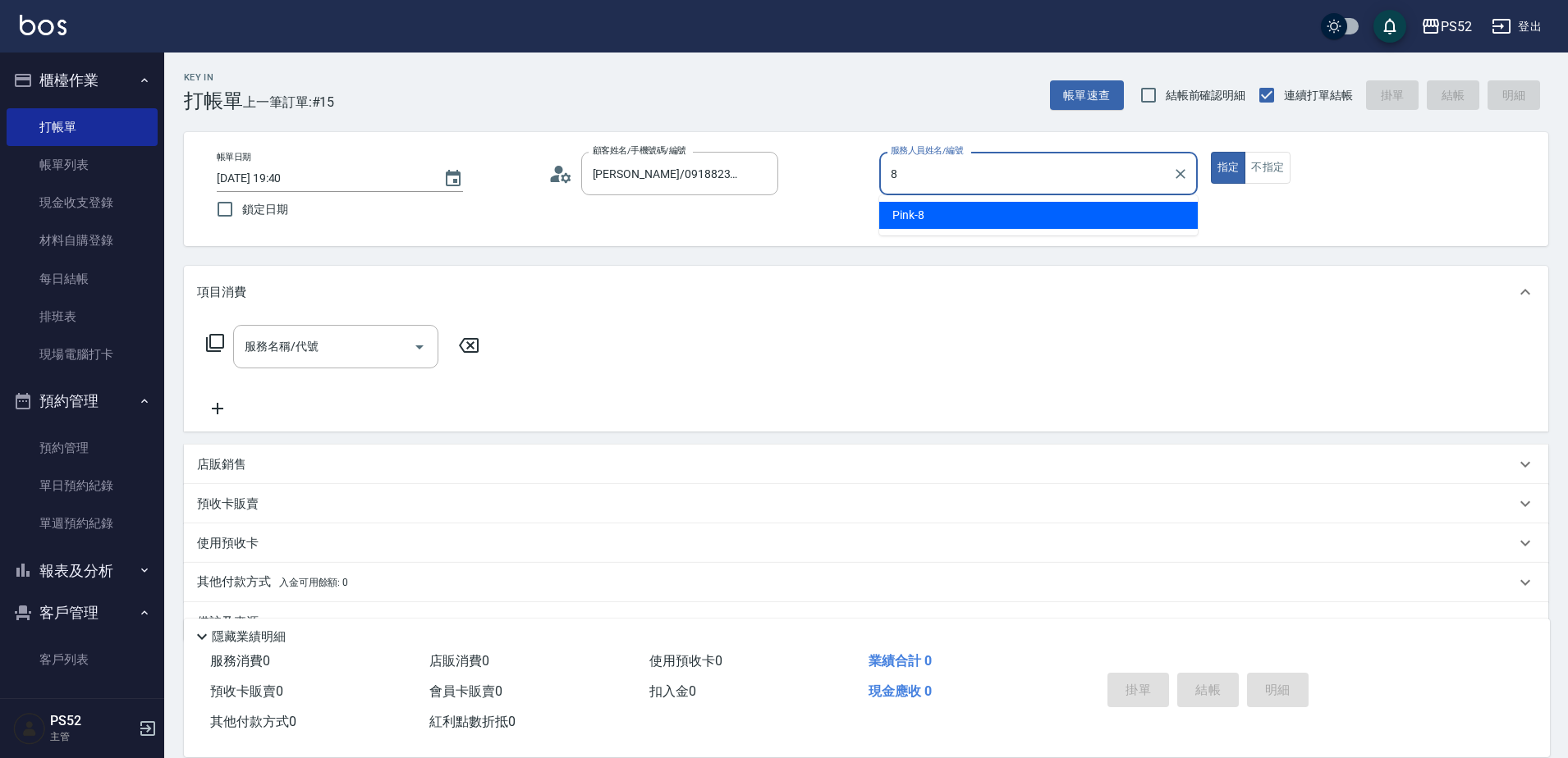
type input "Pink-8"
type button "true"
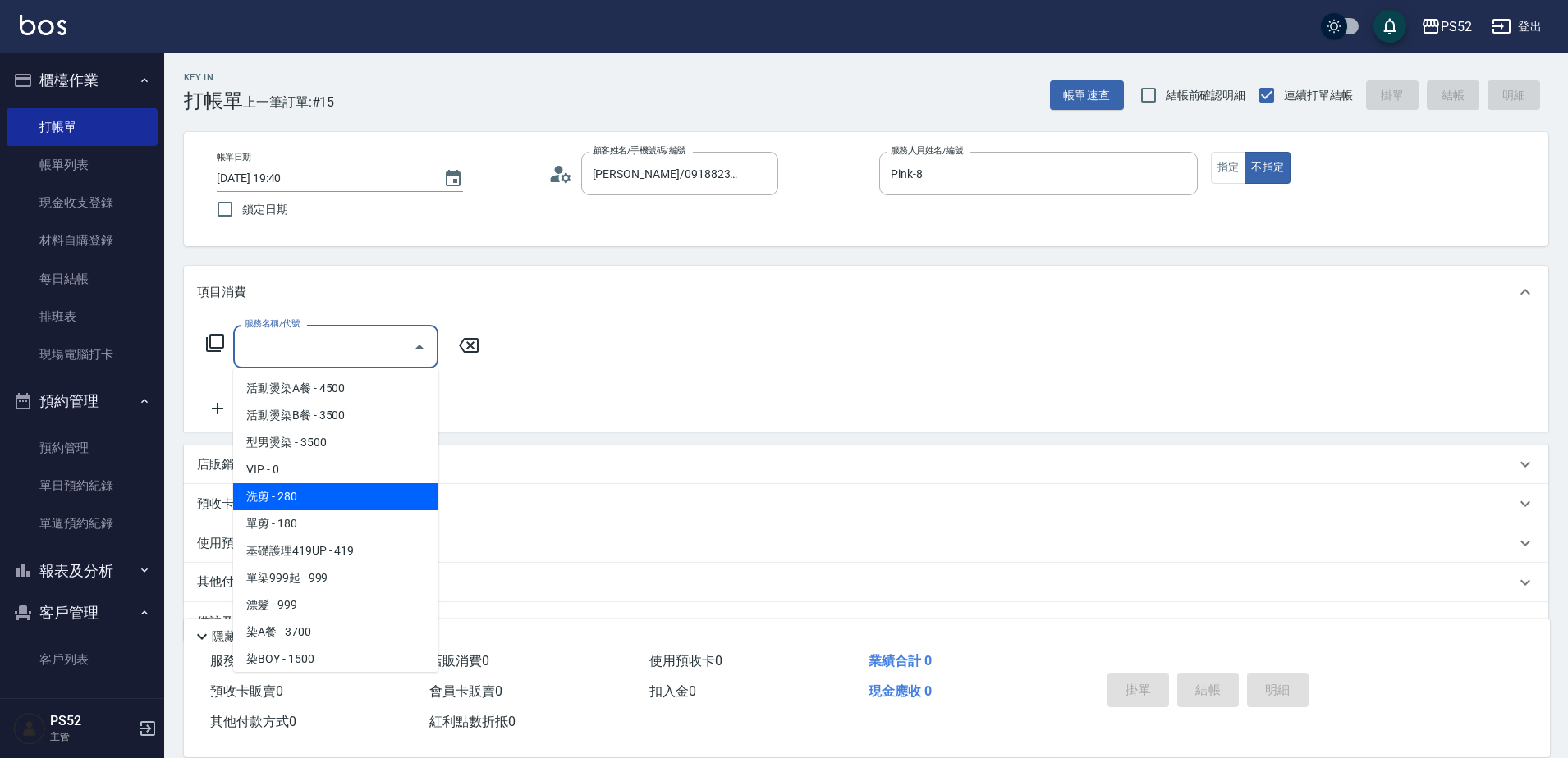
type input "洗剪(C1)"
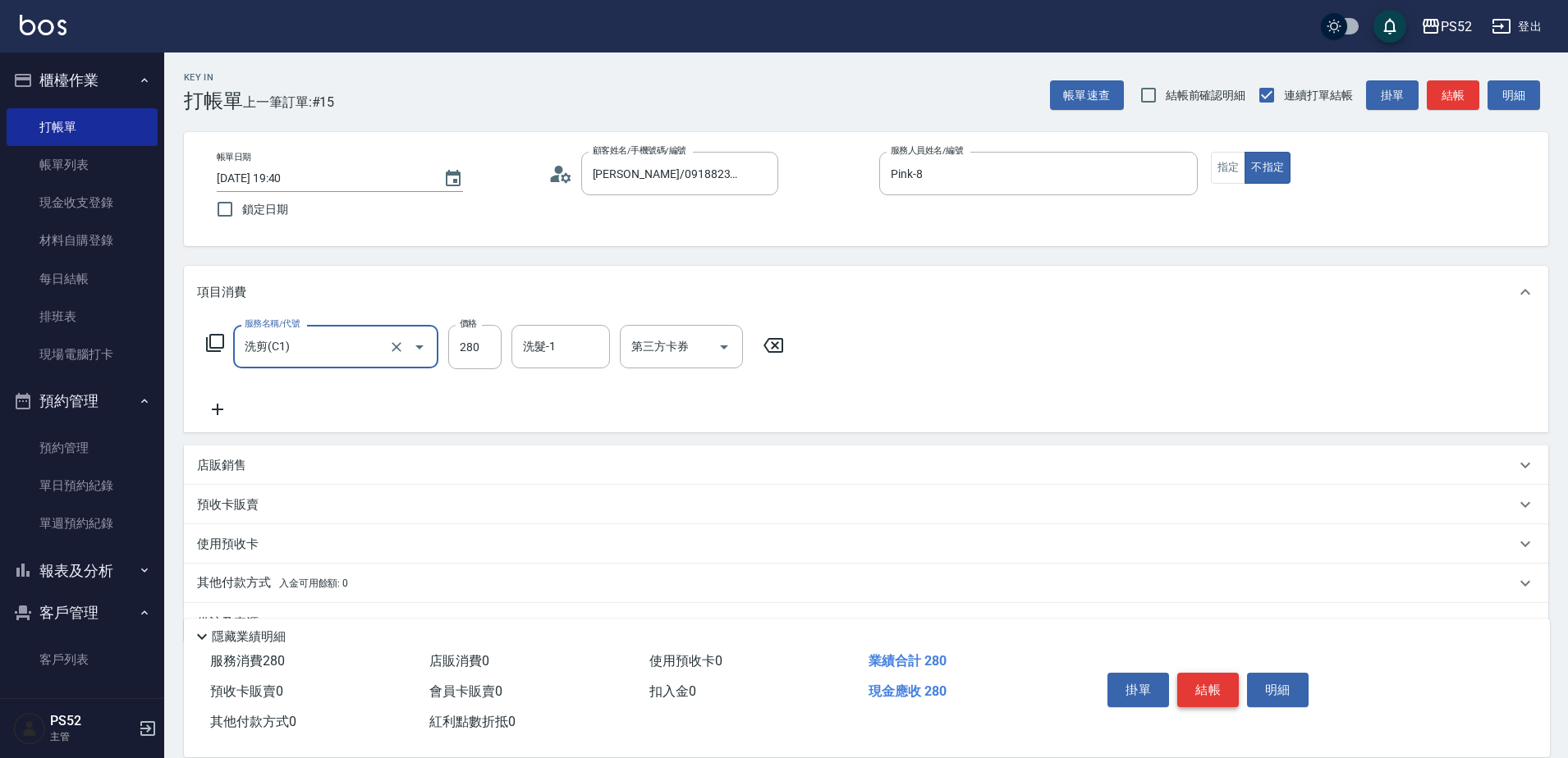
click at [1188, 684] on button "結帳" at bounding box center [1208, 689] width 62 height 34
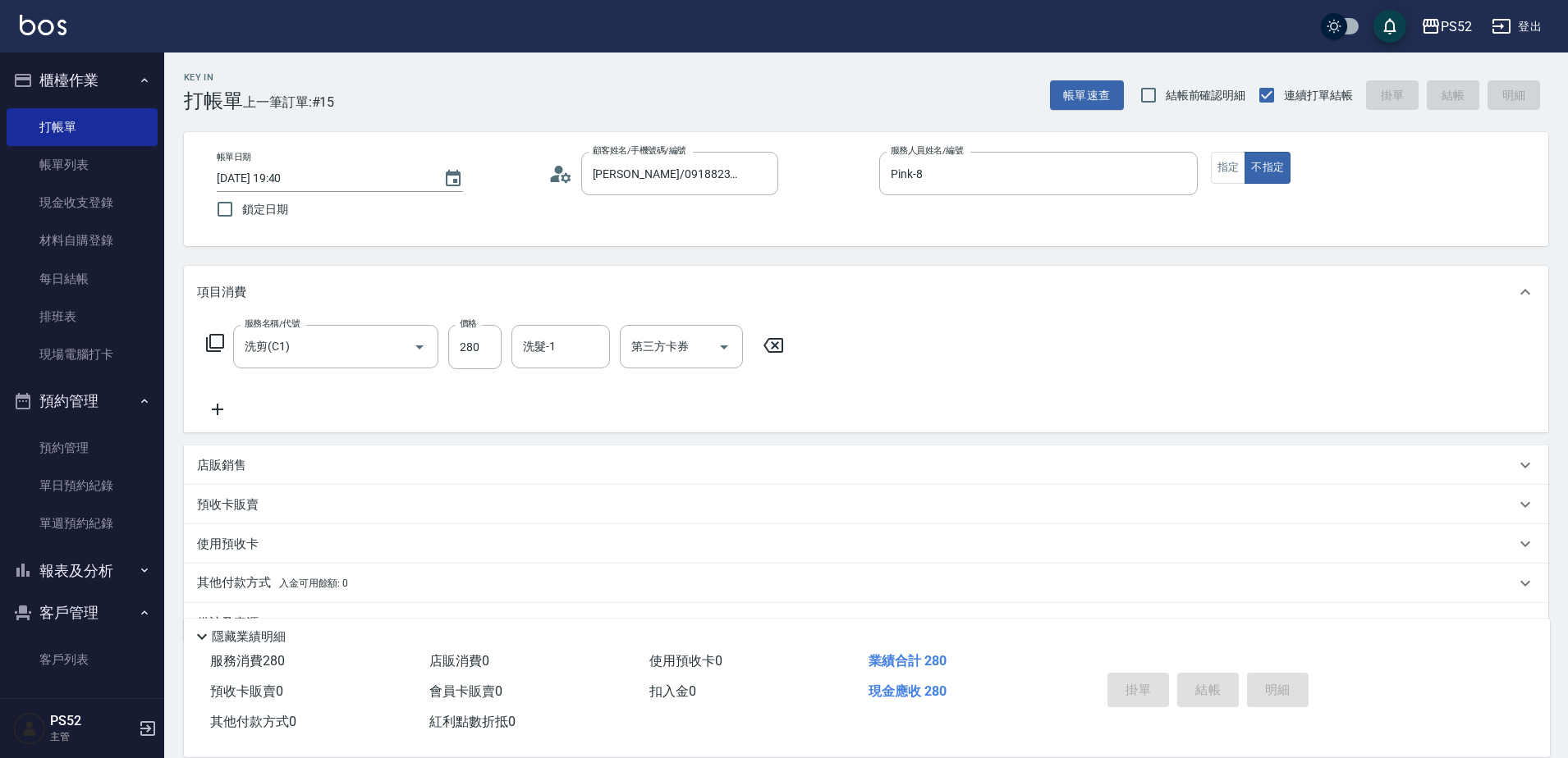
type input "[DATE] 19:41"
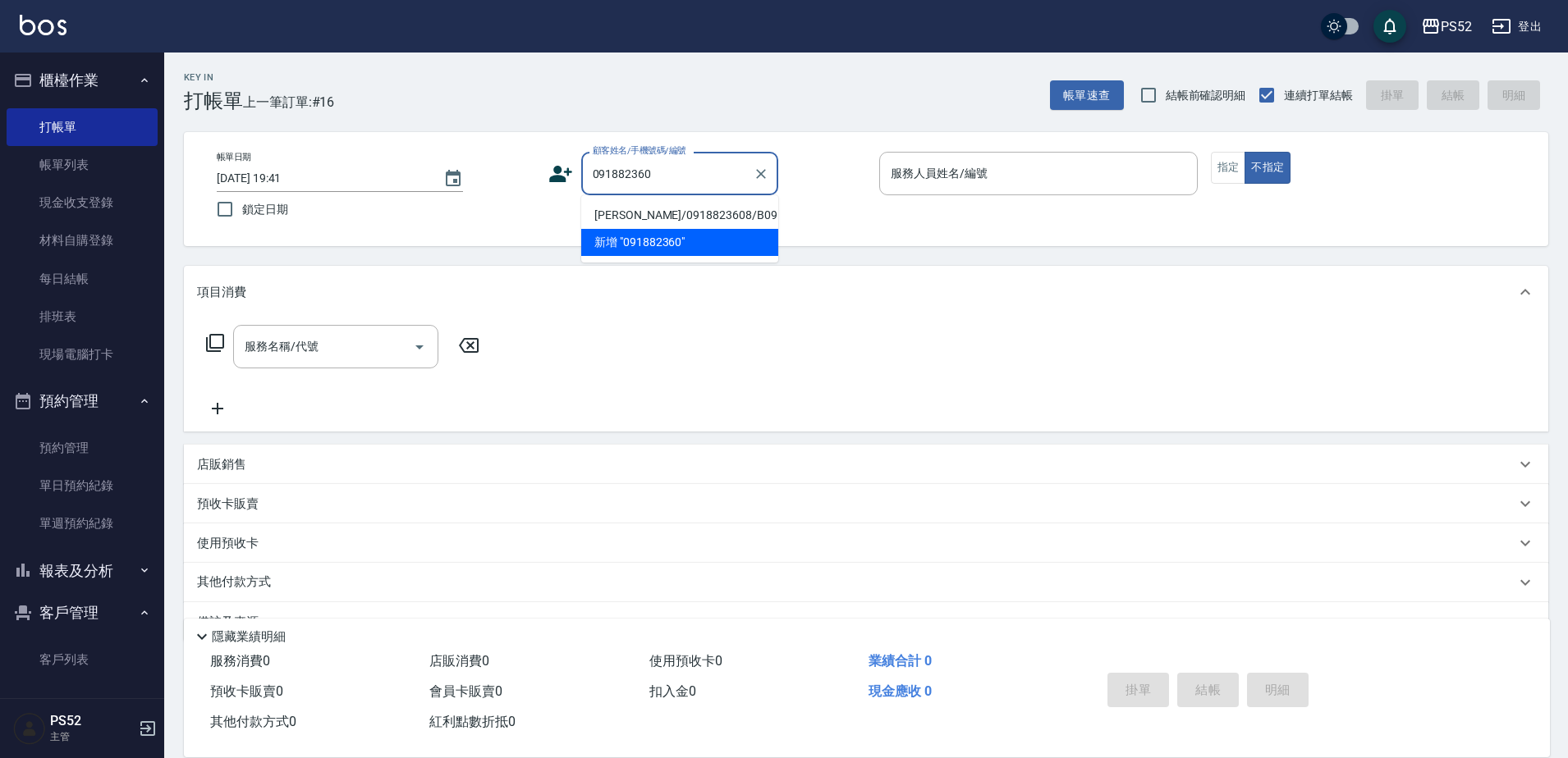
click at [708, 225] on li "[PERSON_NAME]/0918823608/B0918823608" at bounding box center [680, 215] width 197 height 28
type input "[PERSON_NAME]/0918823608/B0918823608"
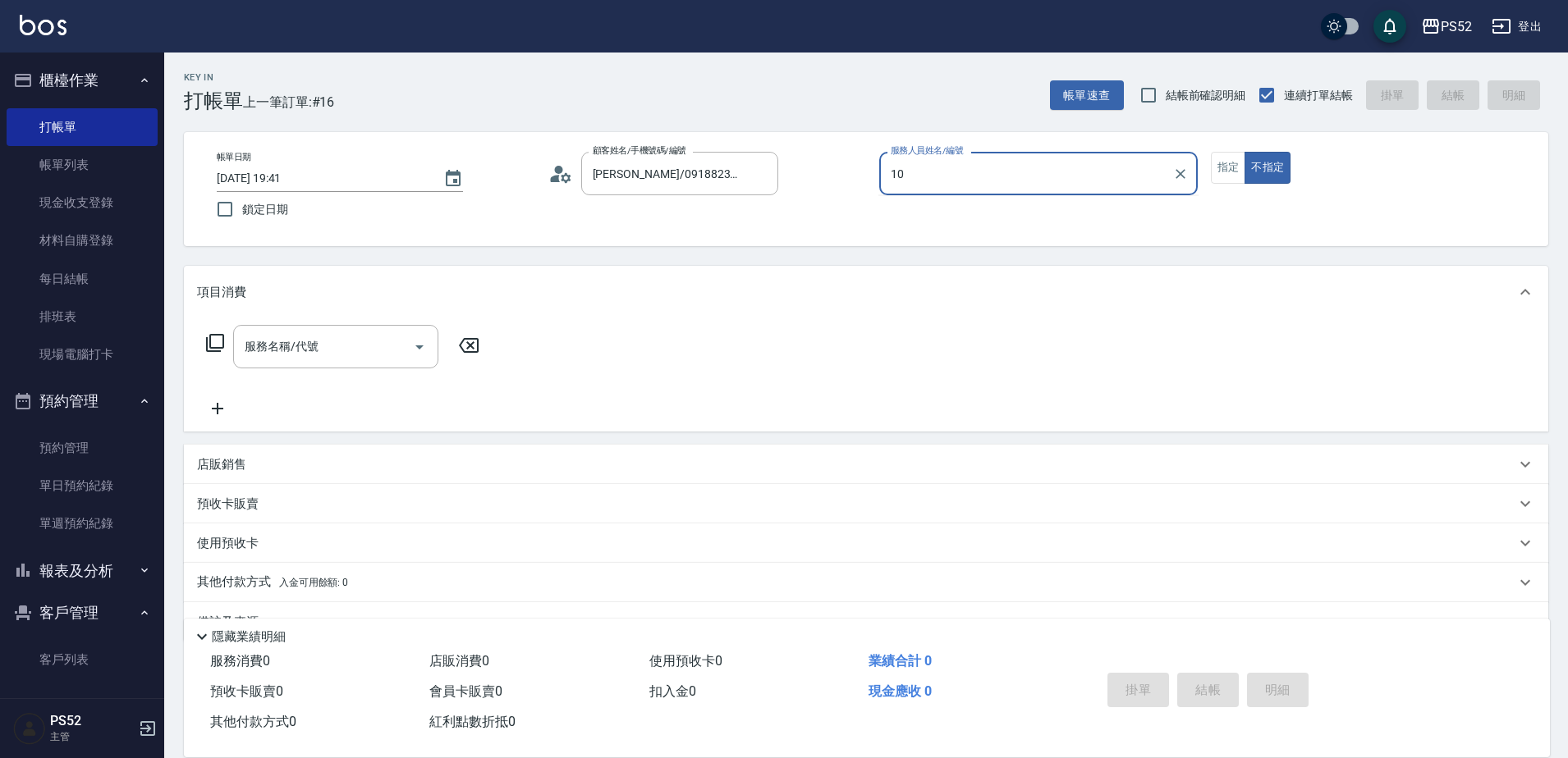
type input "10"
type button "false"
type input "Iris-10"
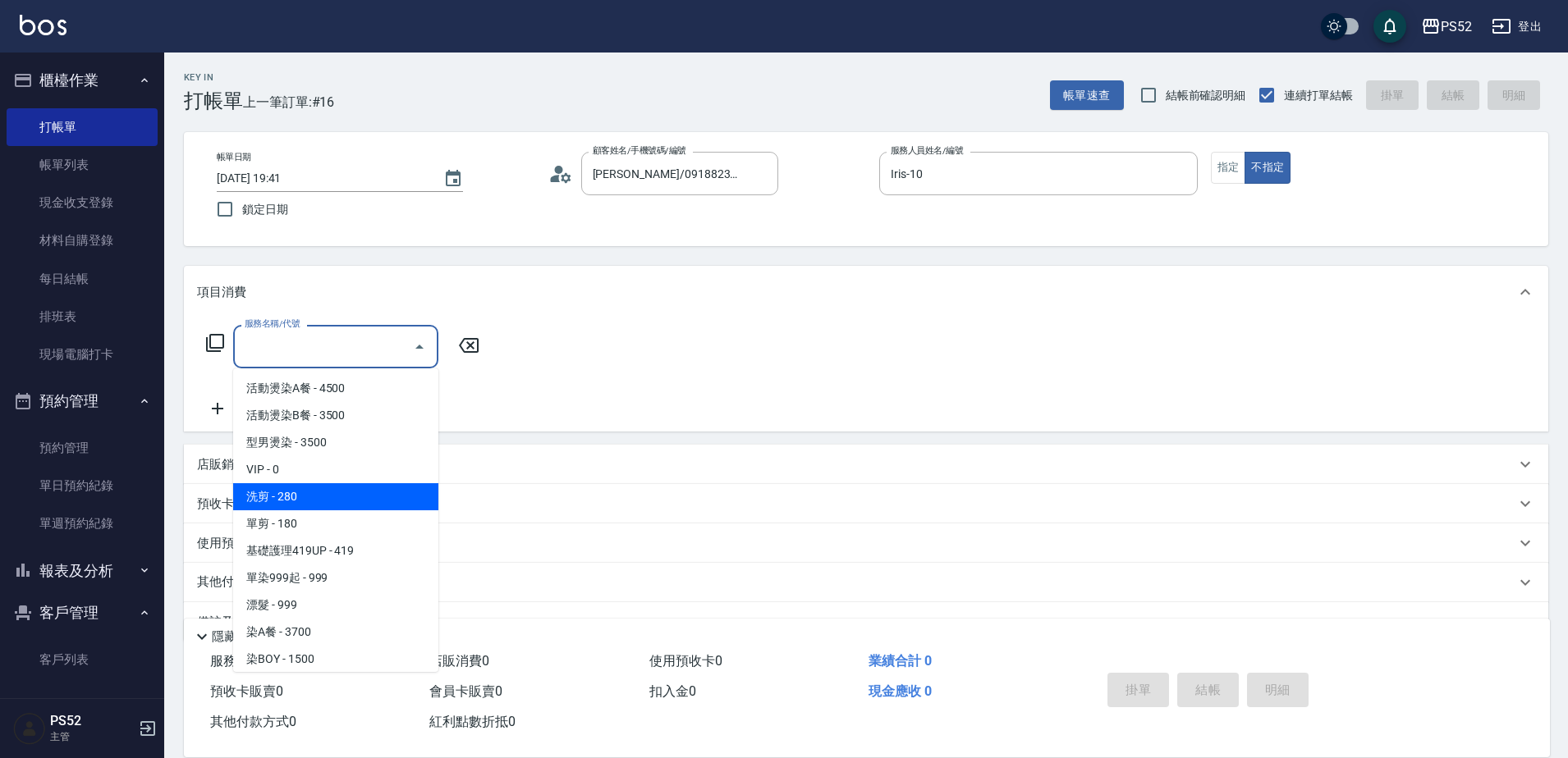
type input "洗剪(C1)"
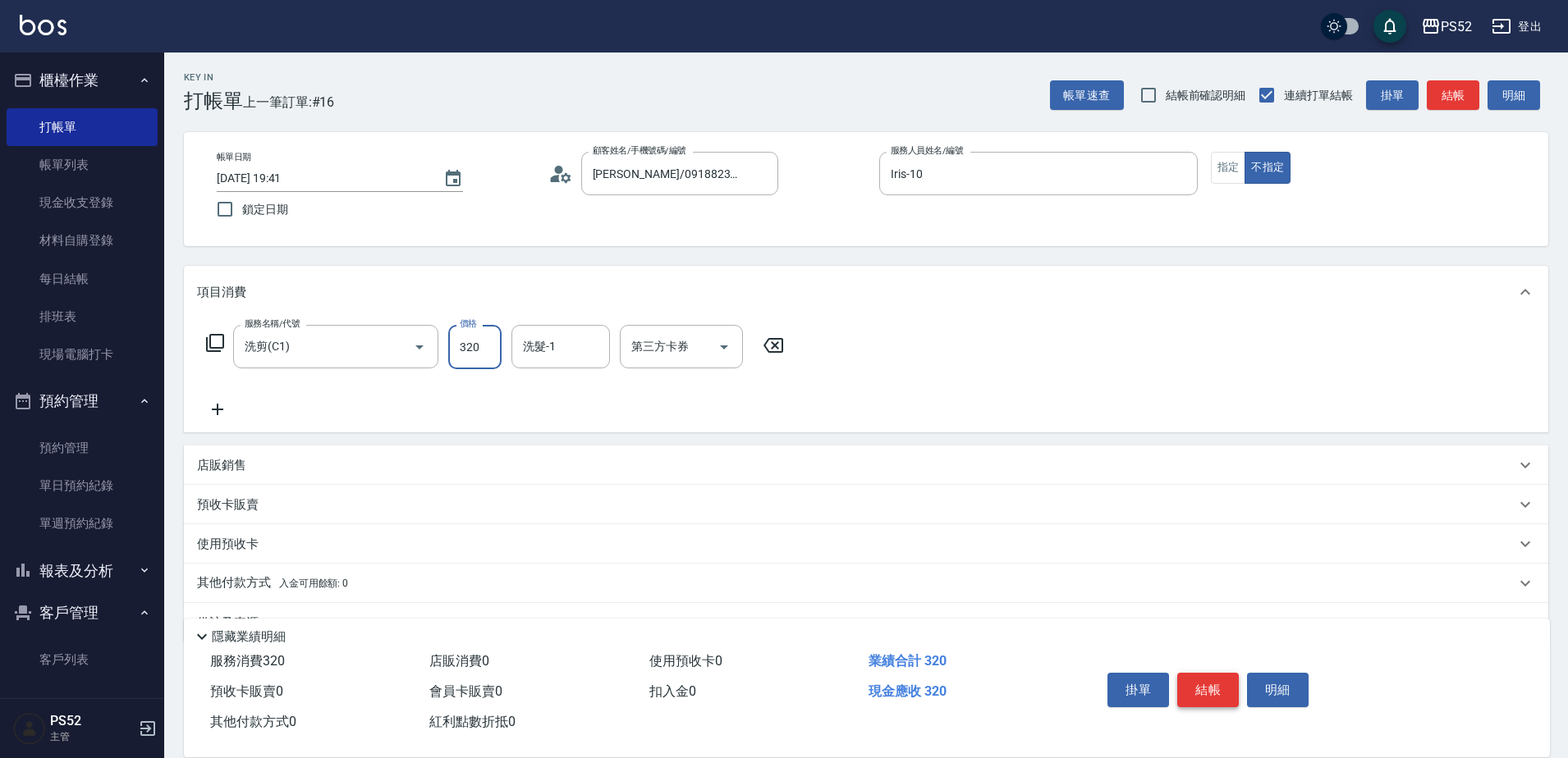
type input "320"
click at [1207, 686] on button "結帳" at bounding box center [1208, 689] width 62 height 34
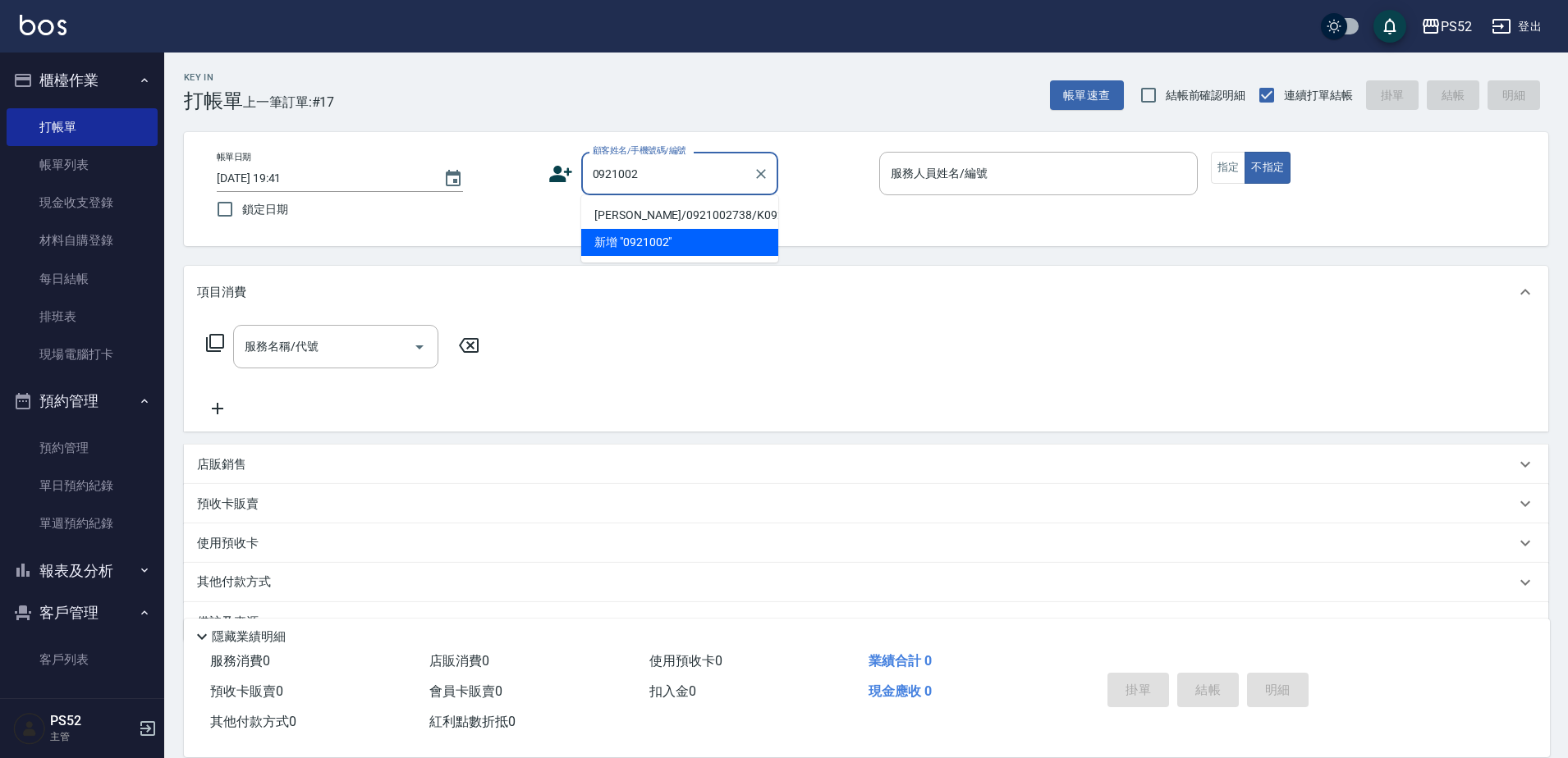
click at [667, 219] on li "[PERSON_NAME]/0921002738/K0921002738" at bounding box center [680, 215] width 197 height 28
type input "[PERSON_NAME]/0921002738/K0921002738"
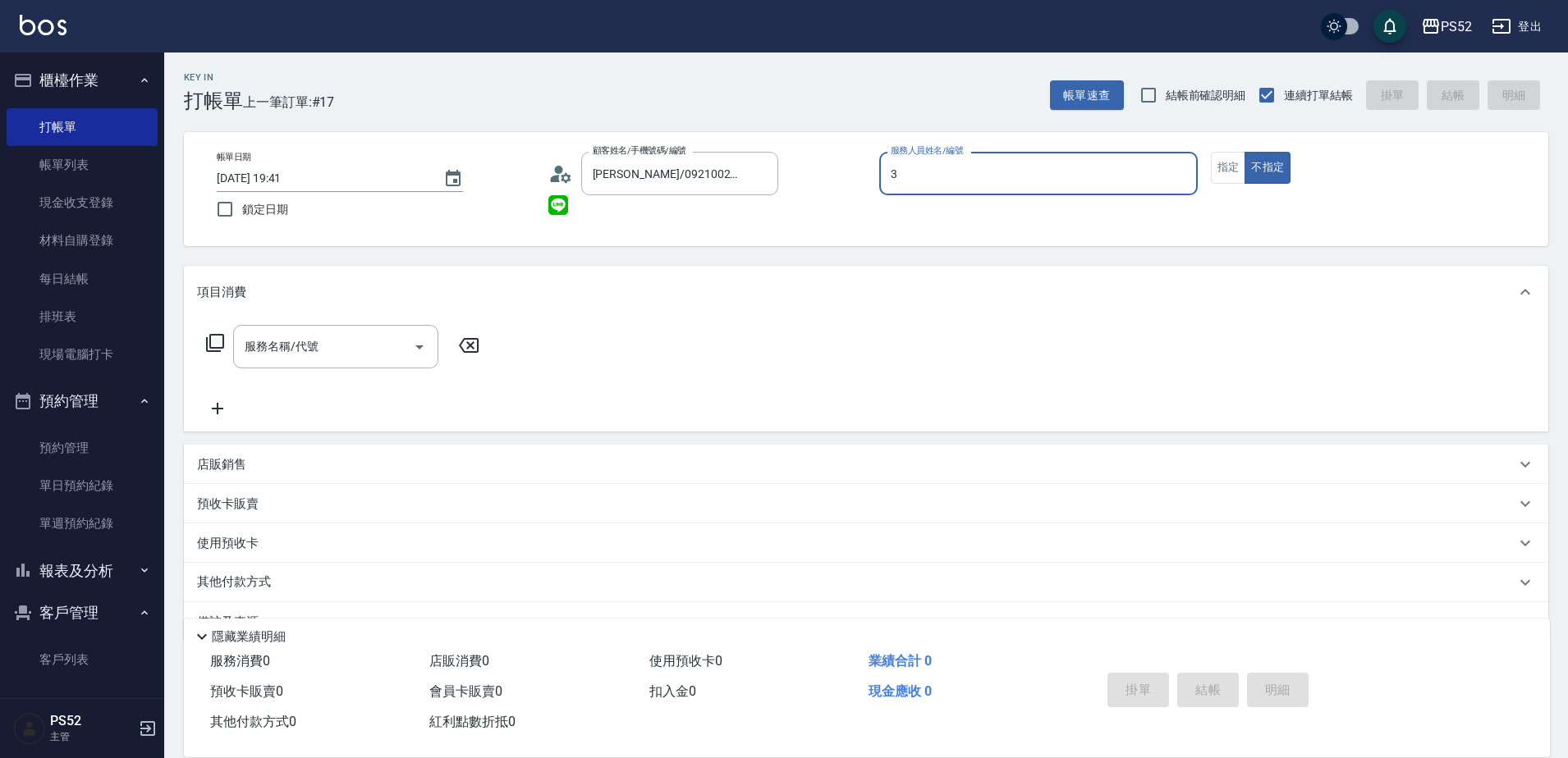
type input "Kamille～務必提前預約唷🫶-3"
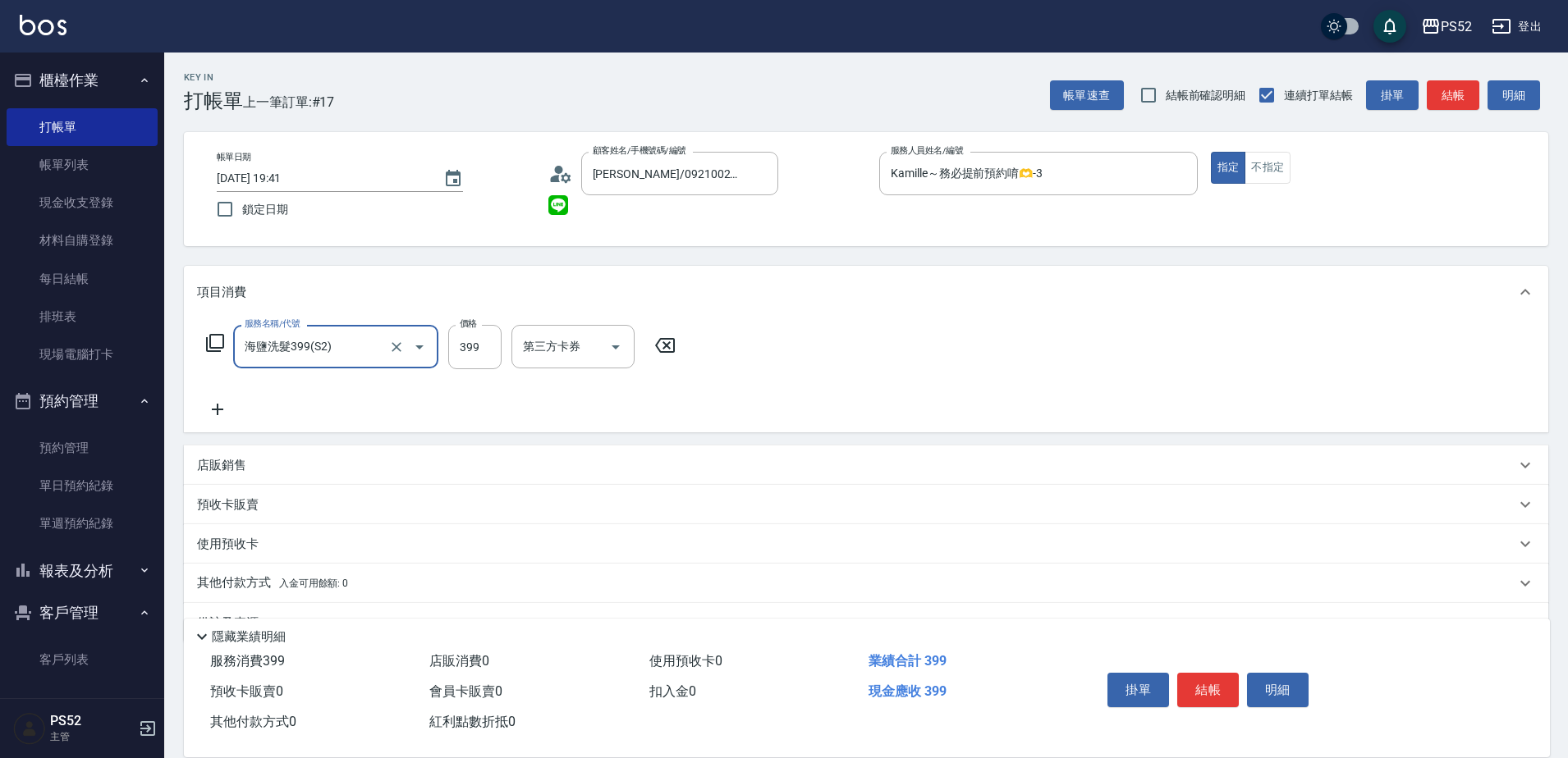
type input "海鹽洗髮399(S2)"
type input "439"
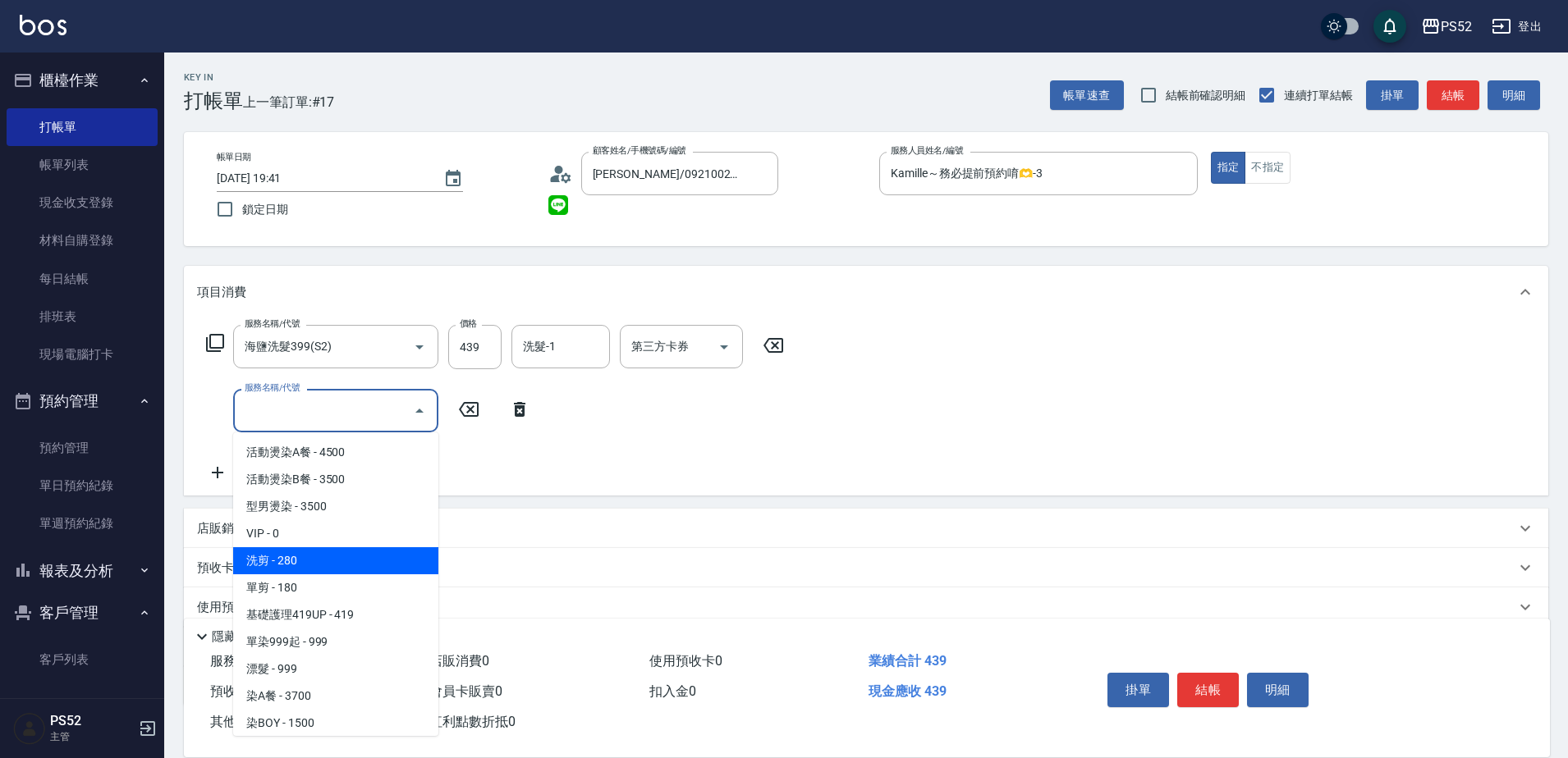
type input "洗剪(C1)"
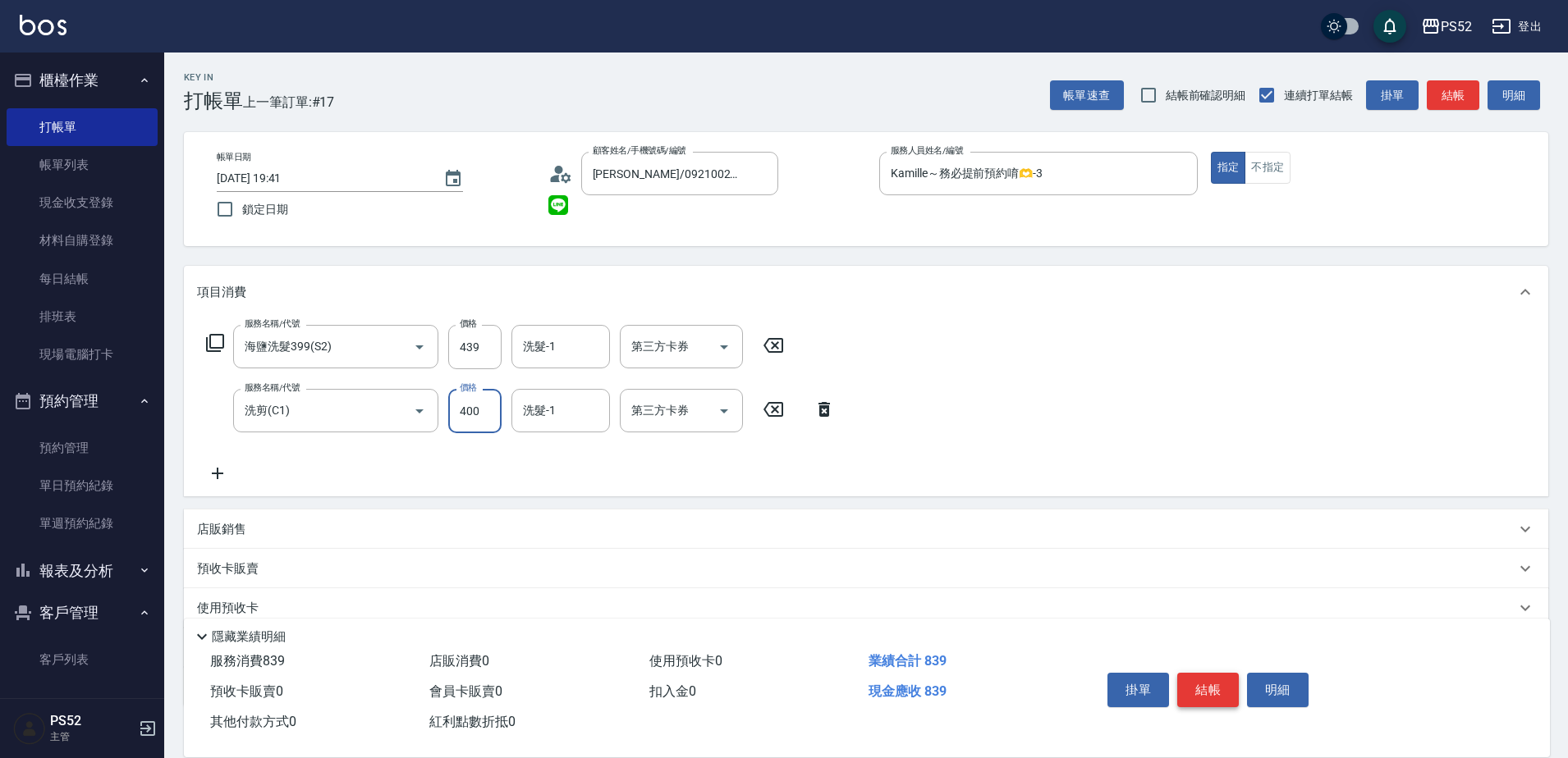
type input "400"
click at [1192, 685] on button "結帳" at bounding box center [1208, 689] width 62 height 34
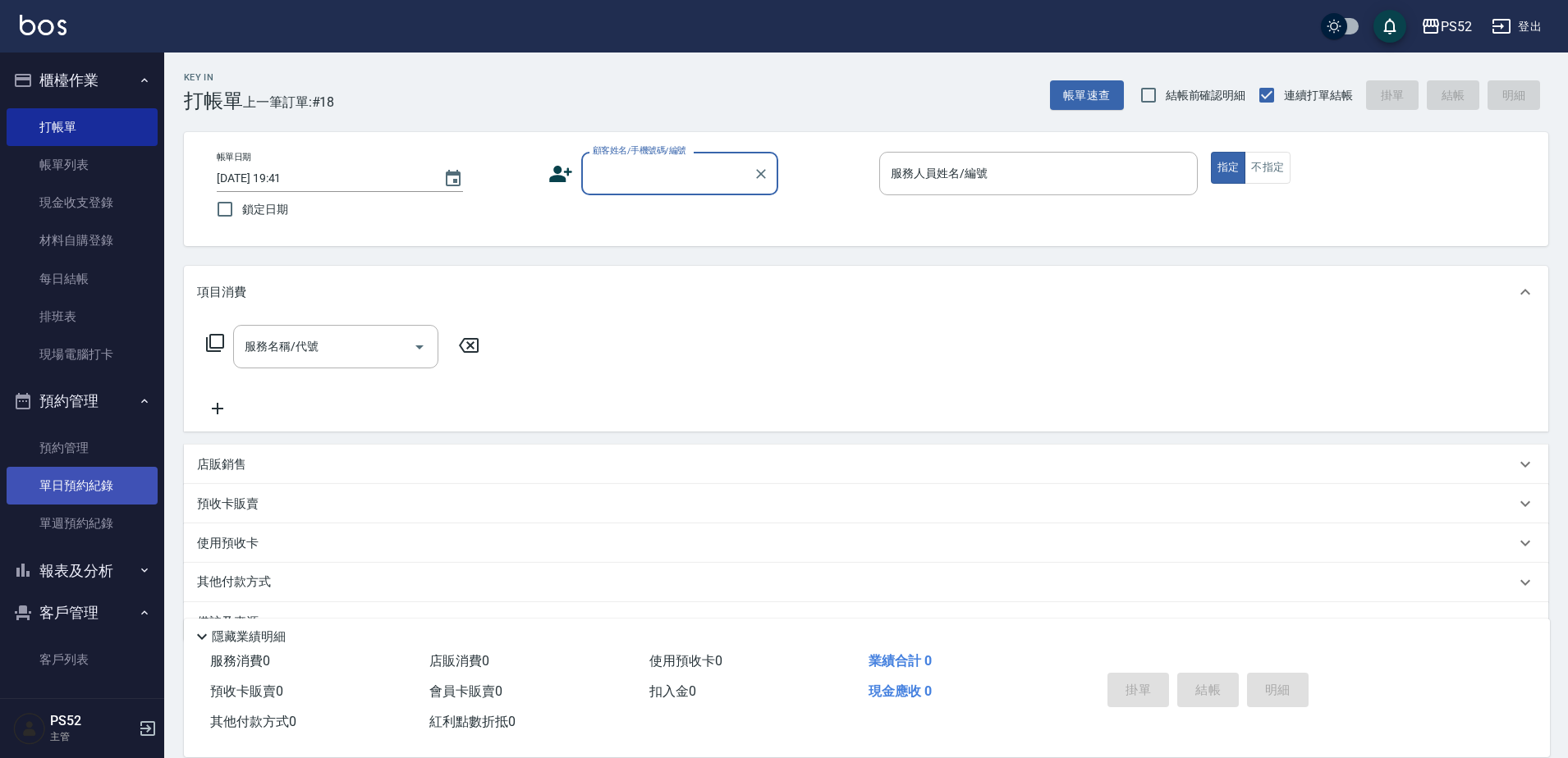
click at [82, 495] on link "單日預約紀錄" at bounding box center [83, 486] width 151 height 37
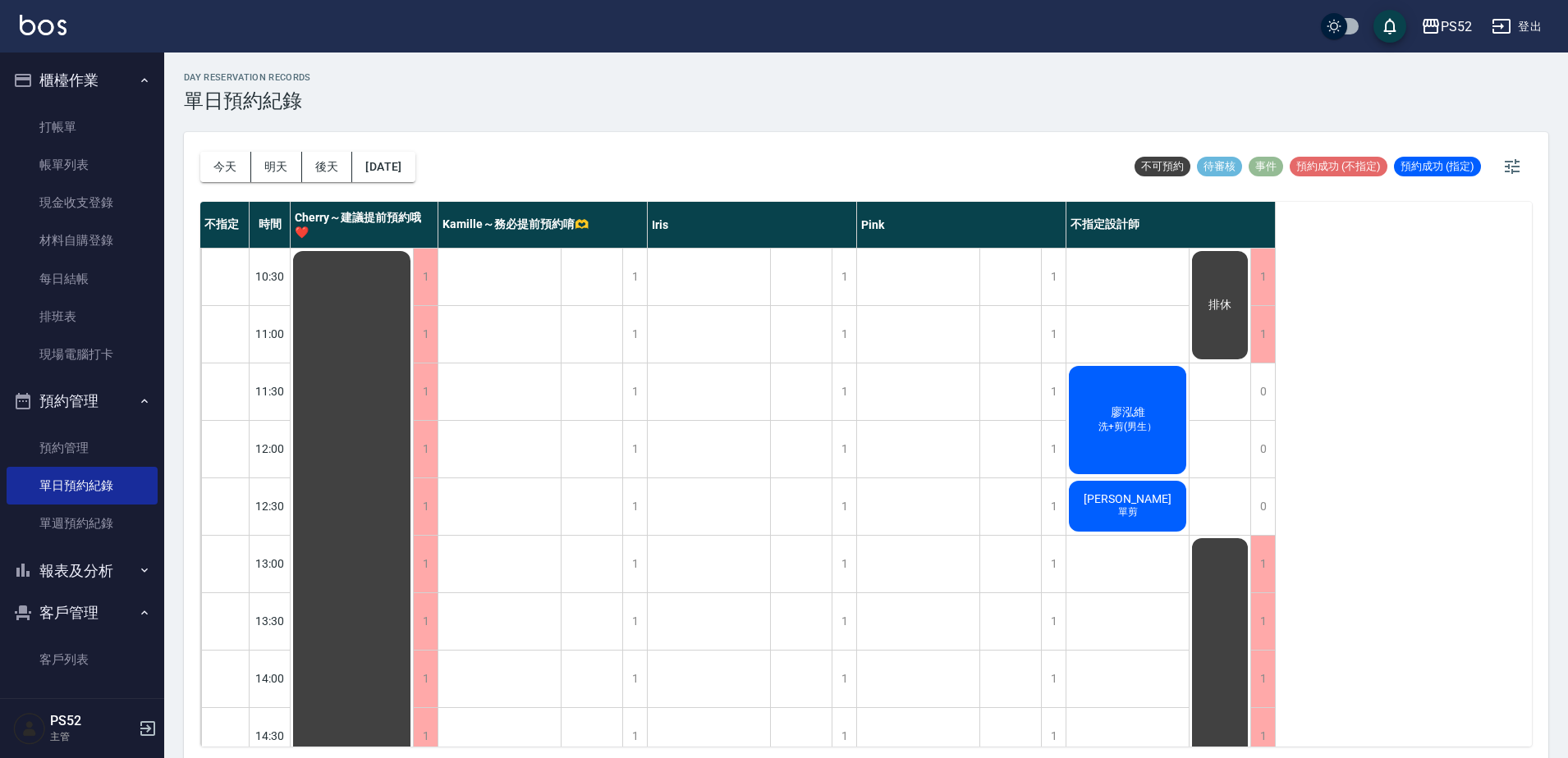
click at [59, 582] on button "報表及分析" at bounding box center [83, 570] width 151 height 42
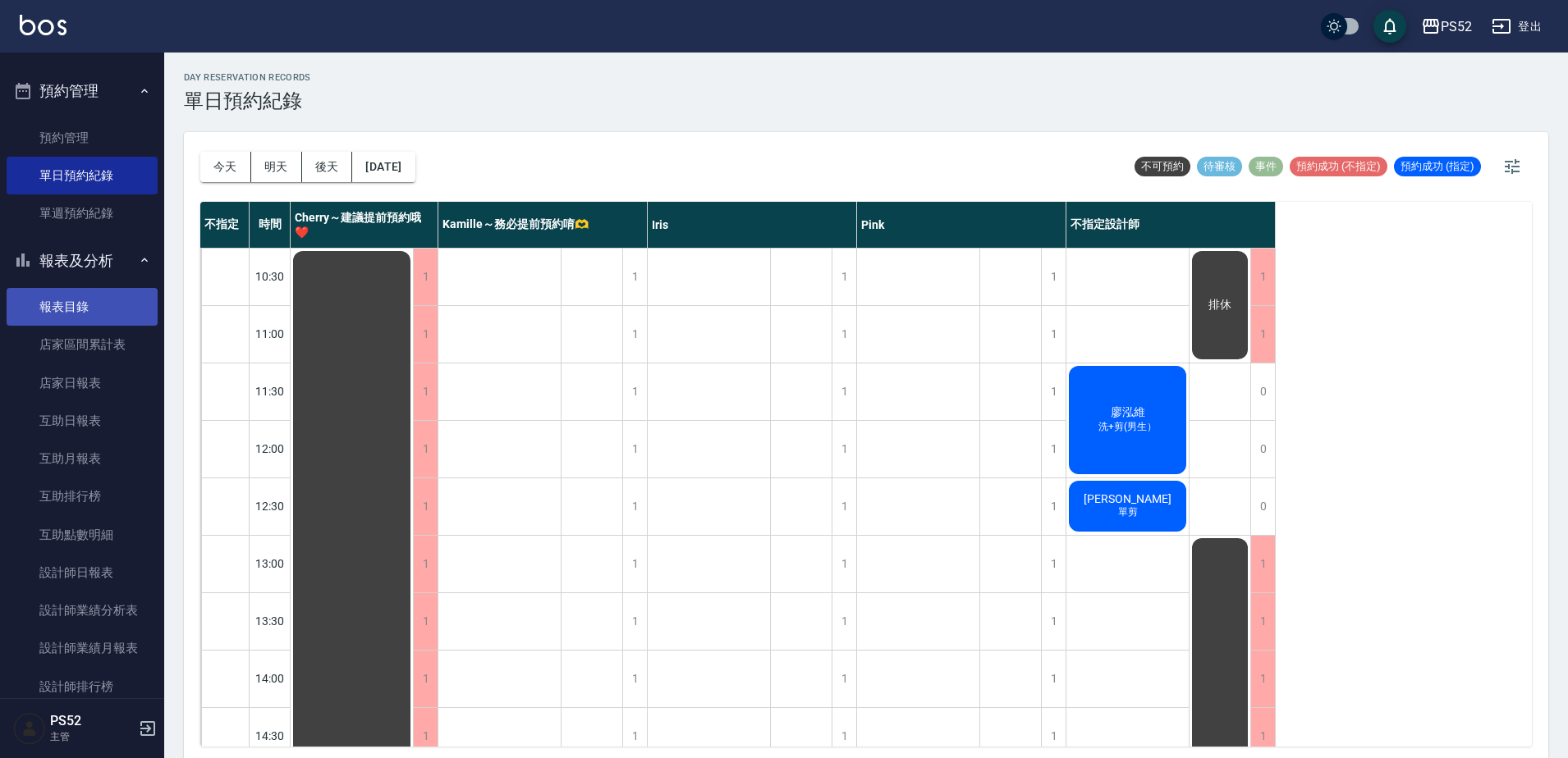
scroll to position [328, 0]
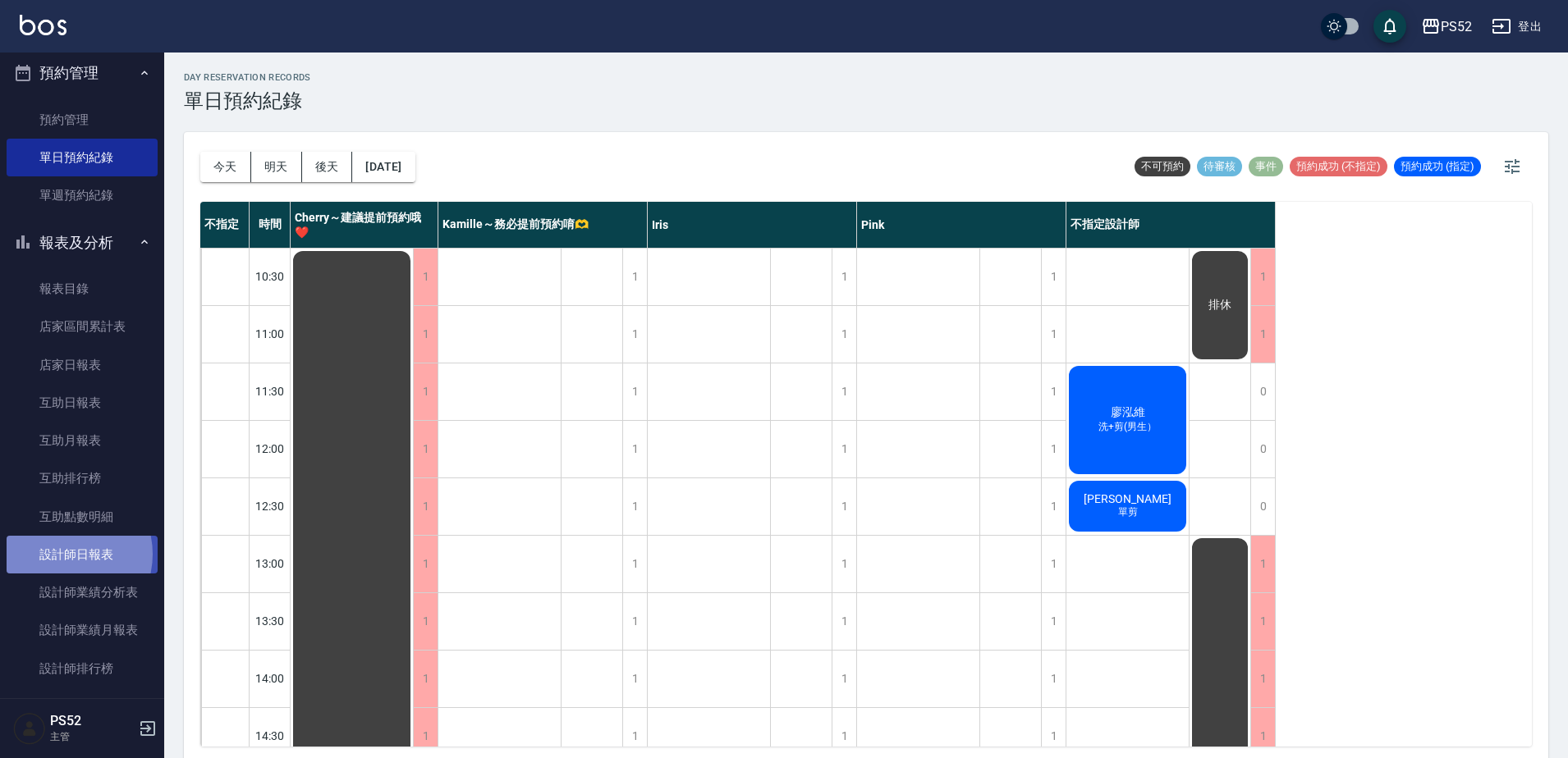
click at [62, 554] on link "設計師日報表" at bounding box center [83, 554] width 151 height 37
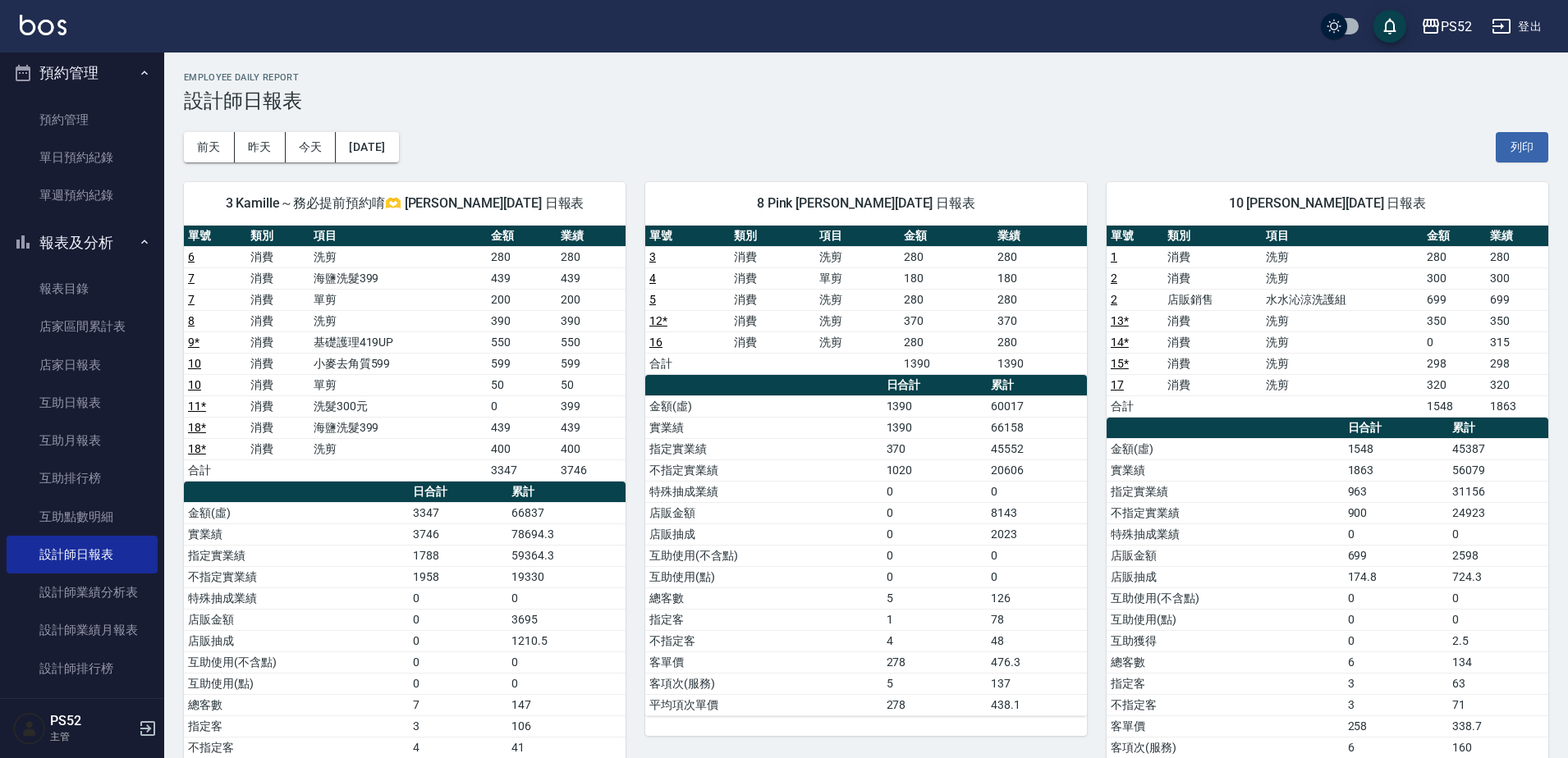
click at [67, 239] on button "報表及分析" at bounding box center [83, 242] width 151 height 42
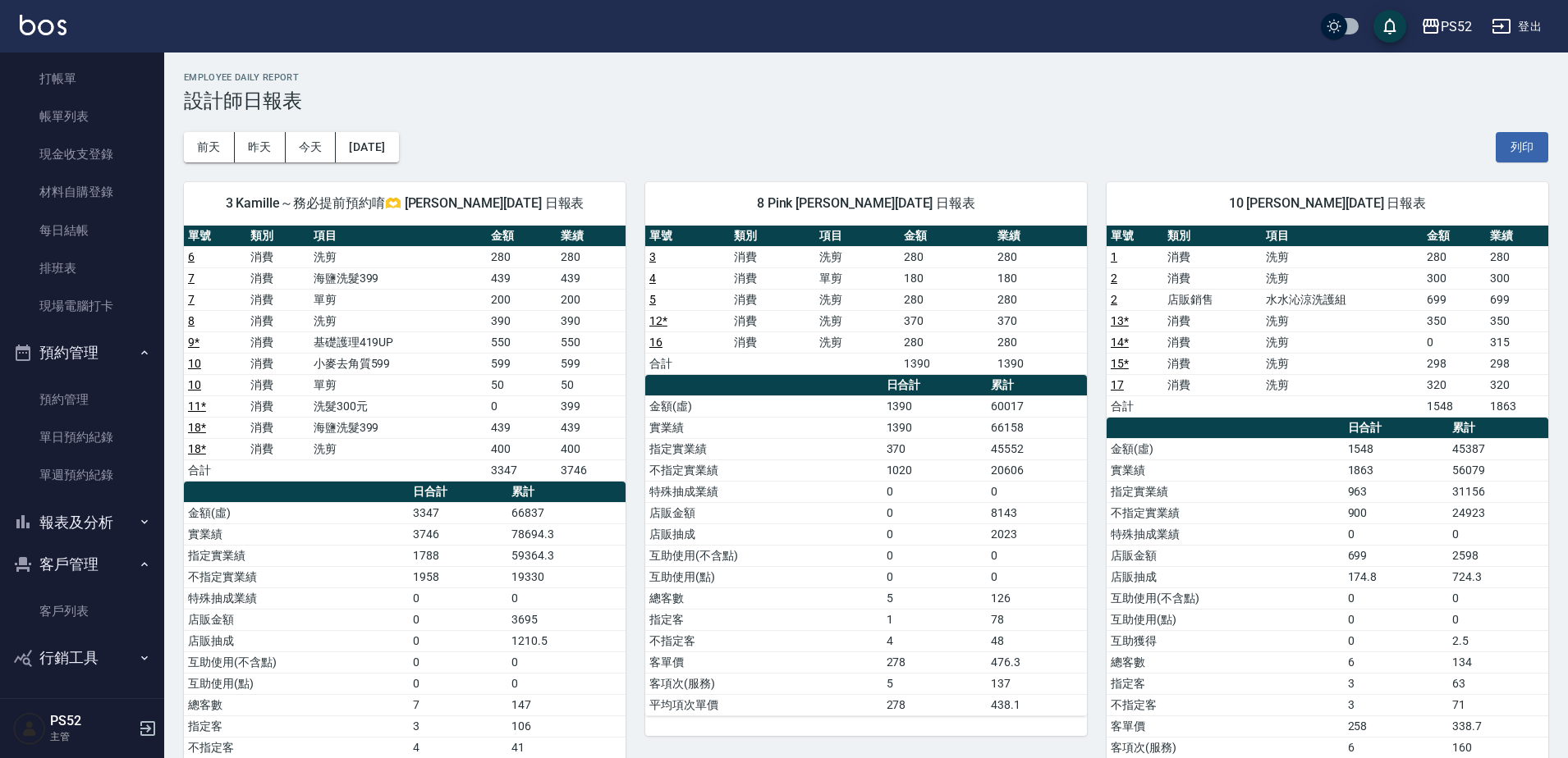
scroll to position [48, 0]
click at [90, 421] on link "單日預約紀錄" at bounding box center [83, 437] width 151 height 37
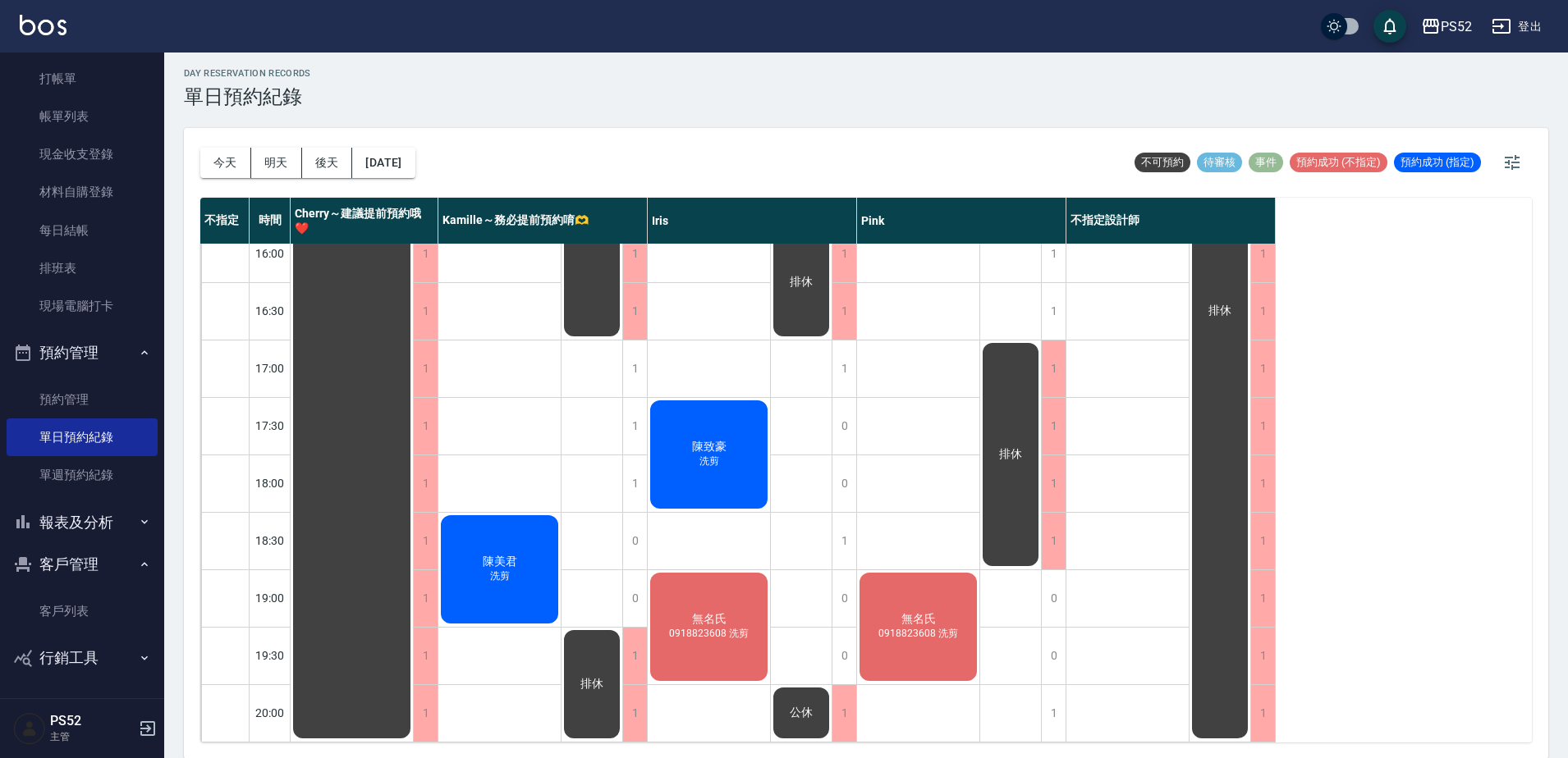
scroll to position [5, 0]
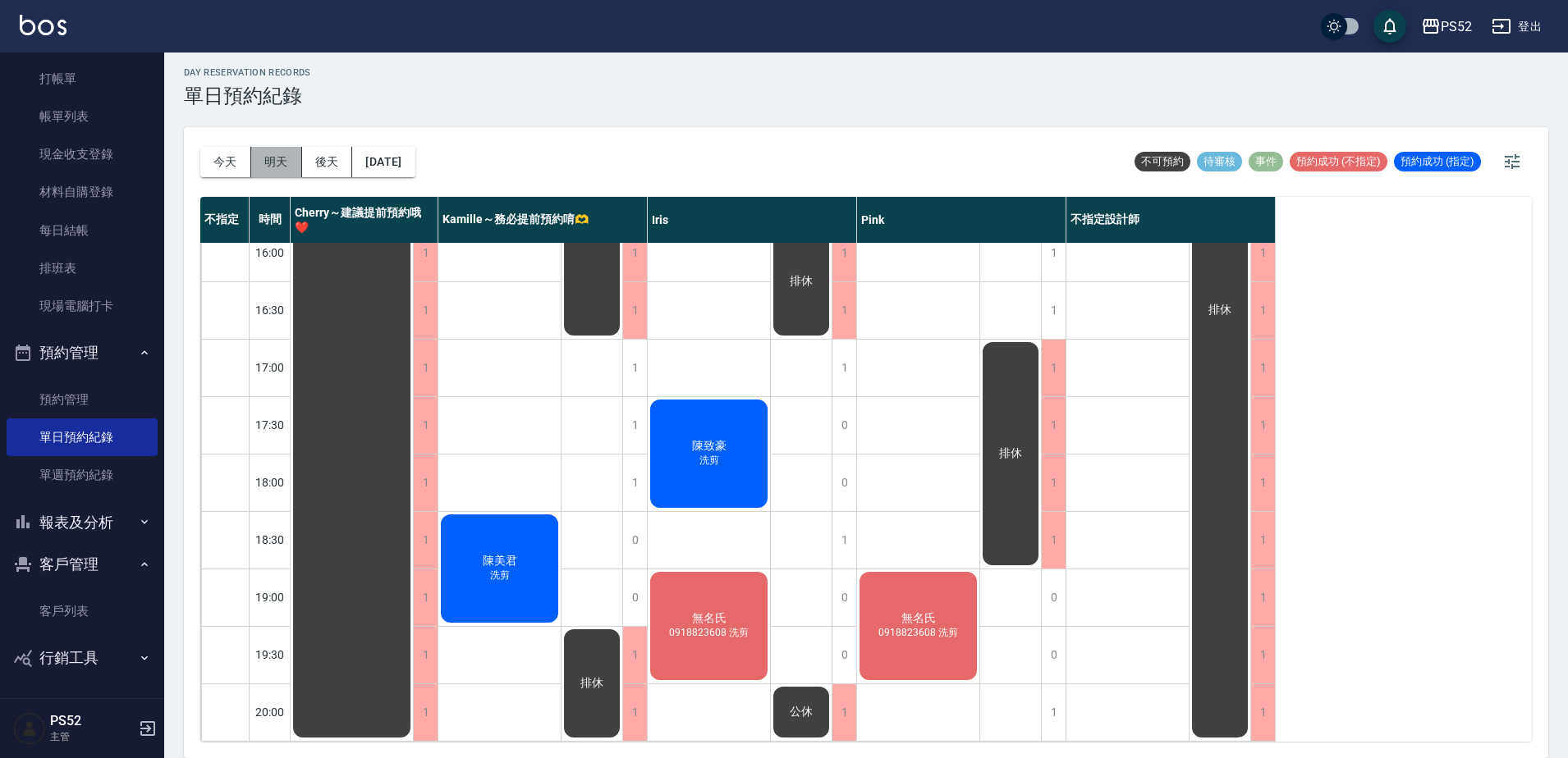
click at [271, 161] on button "明天" at bounding box center [276, 161] width 51 height 30
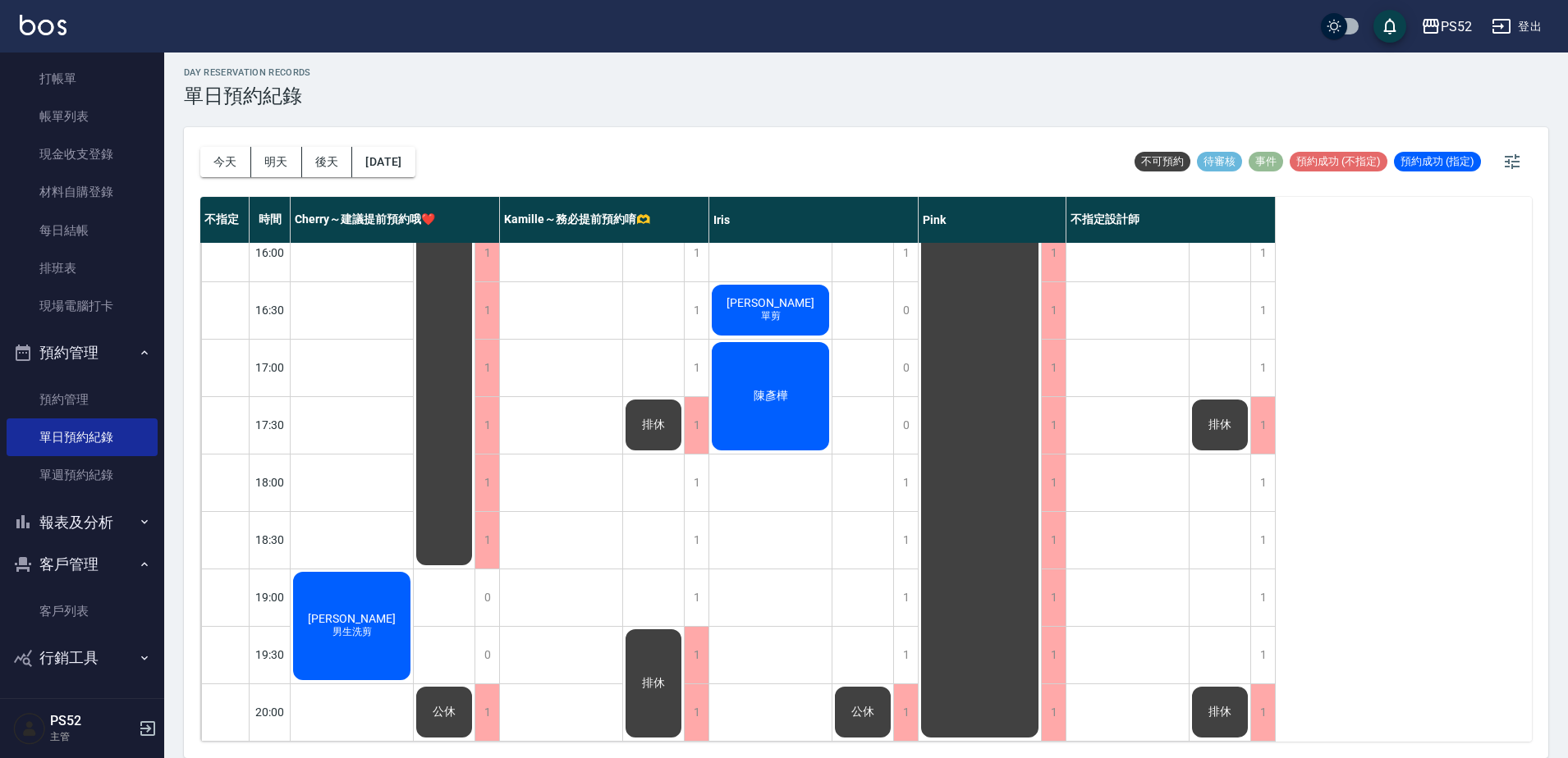
scroll to position [665, 0]
click at [694, 627] on div "1" at bounding box center [695, 656] width 25 height 57
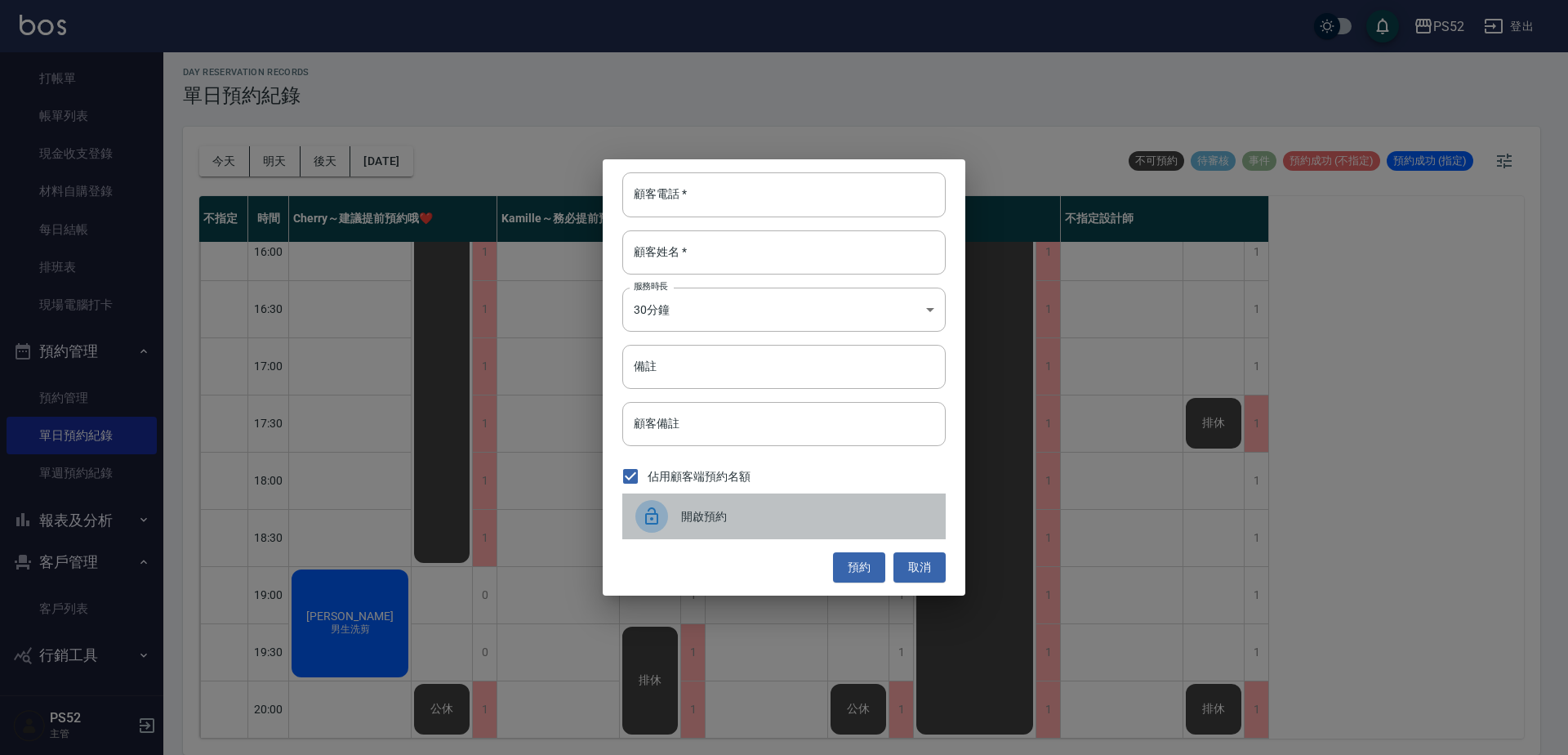
click at [708, 509] on span "開啟預約" at bounding box center [807, 517] width 252 height 18
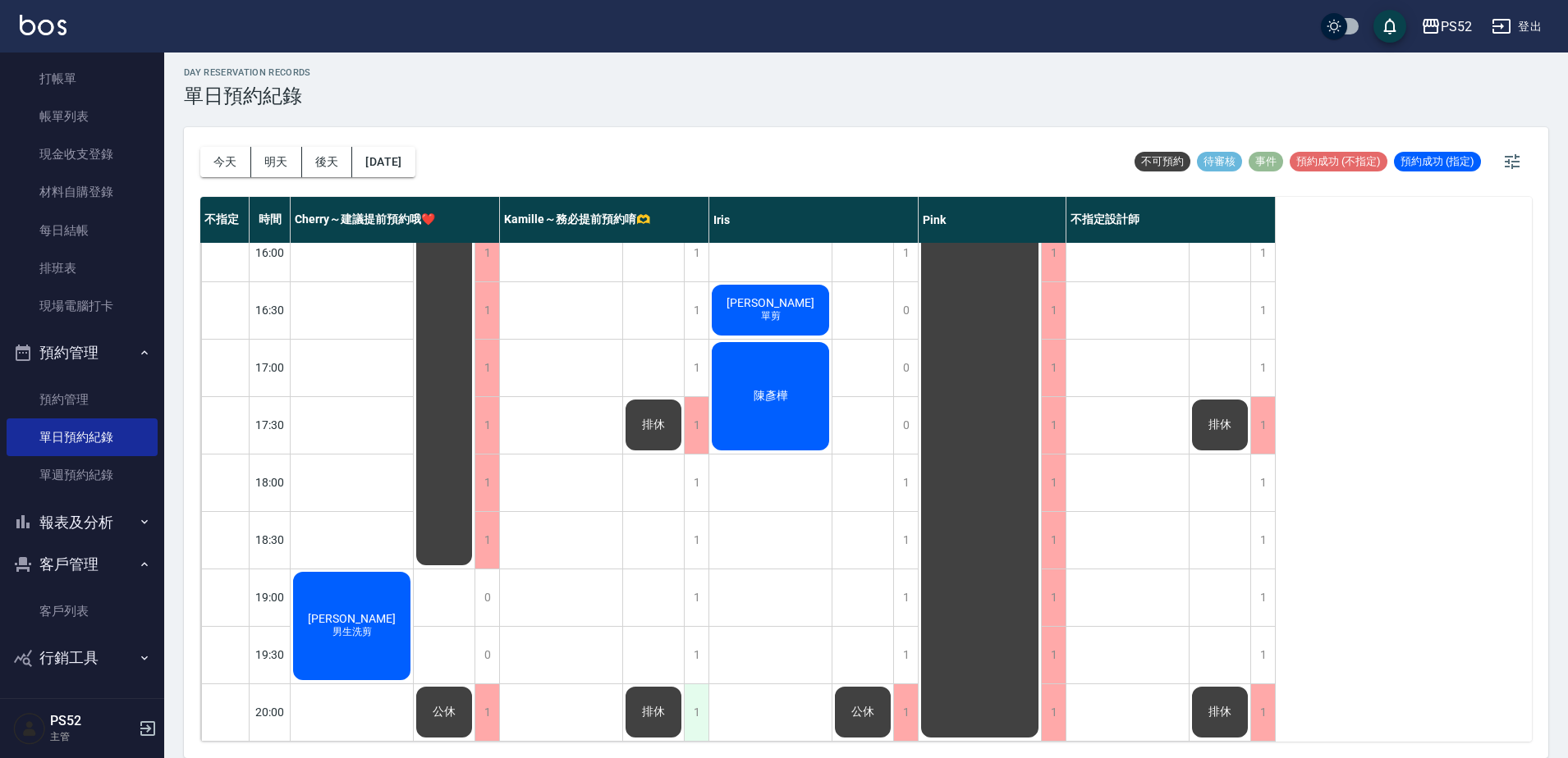
click at [698, 686] on div "1" at bounding box center [695, 713] width 25 height 57
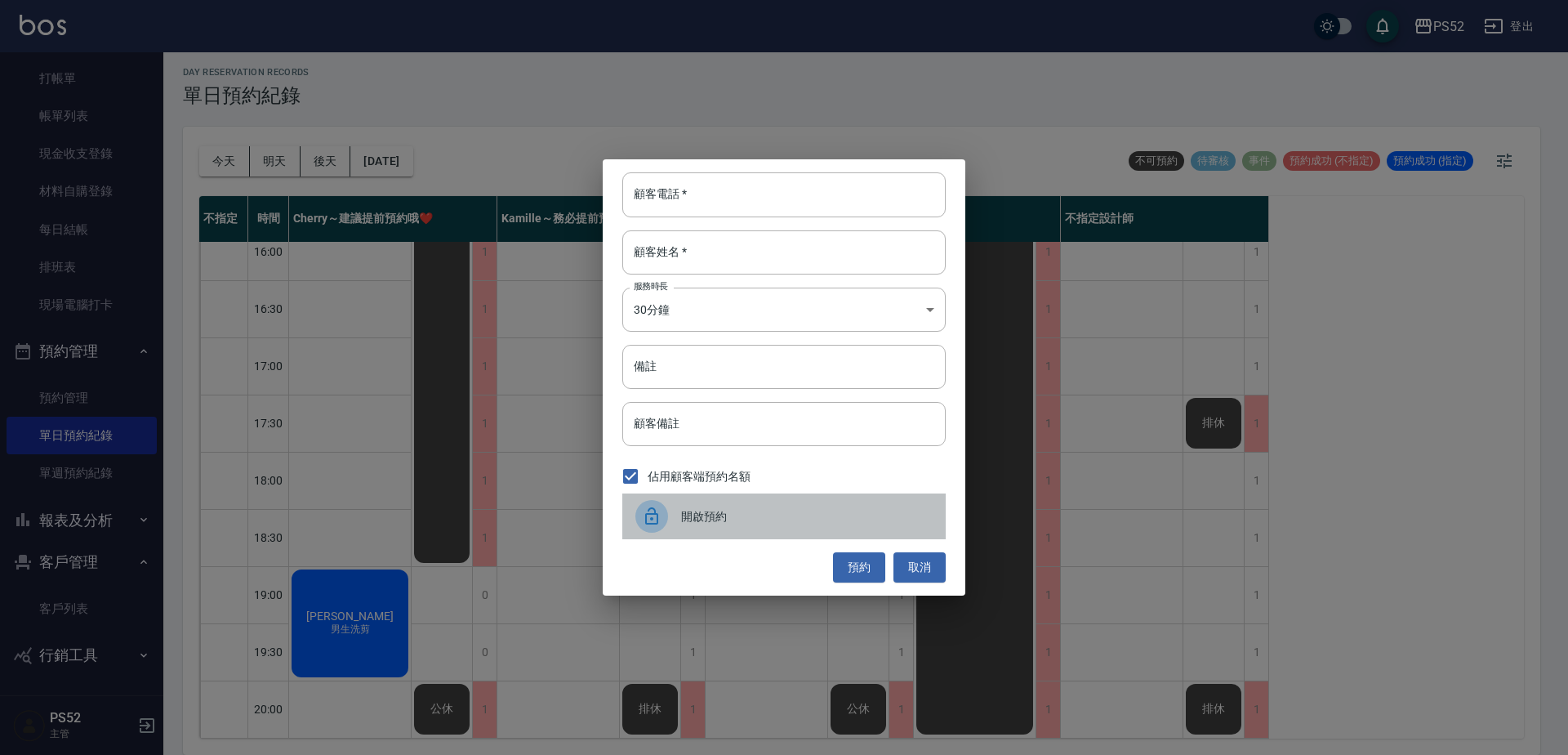
click at [690, 526] on div "開啟預約" at bounding box center [784, 516] width 323 height 46
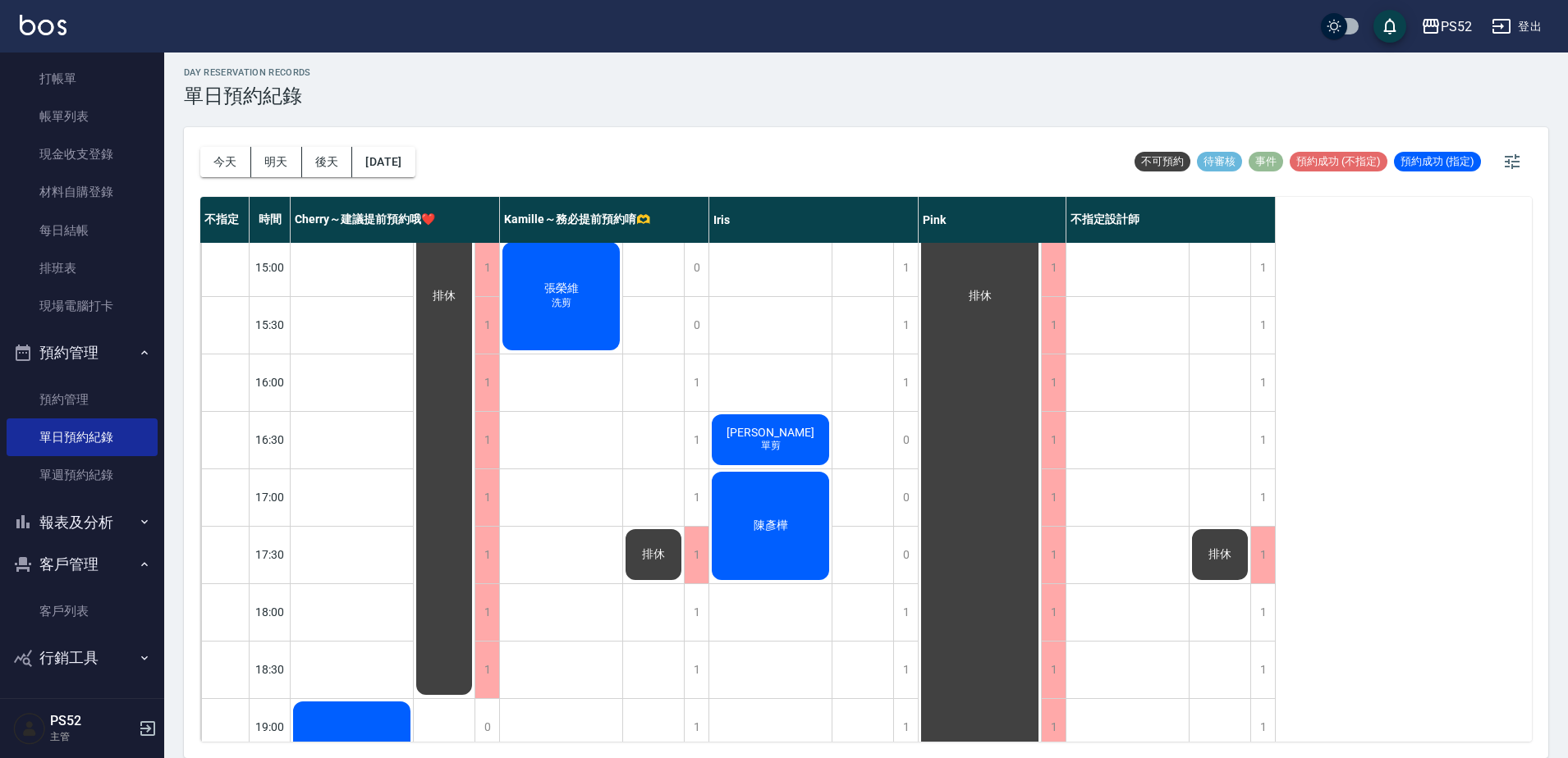
scroll to position [528, 0]
